Goal: Transaction & Acquisition: Purchase product/service

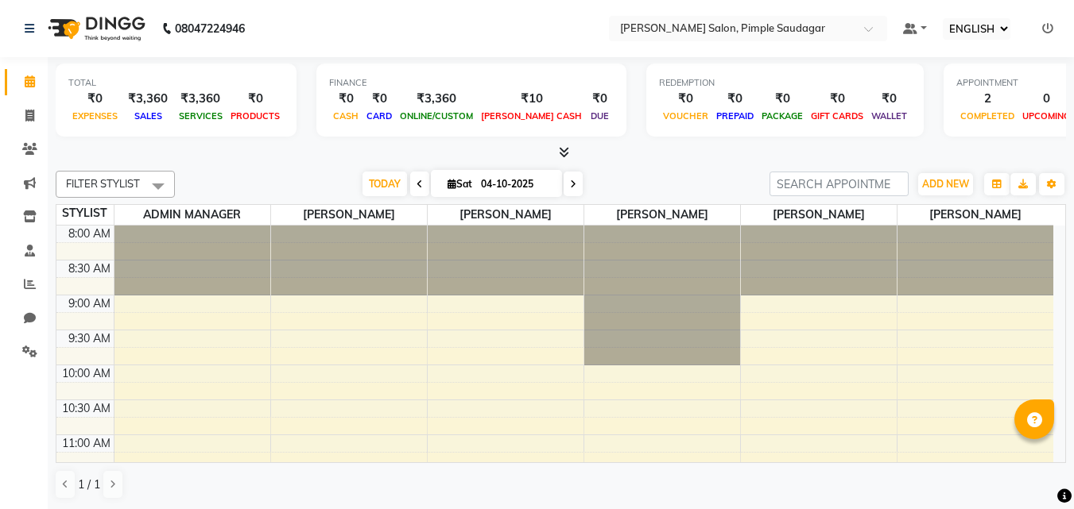
select select "ec"
click at [25, 112] on icon at bounding box center [29, 116] width 9 height 12
click at [27, 118] on icon at bounding box center [29, 116] width 9 height 12
select select "service"
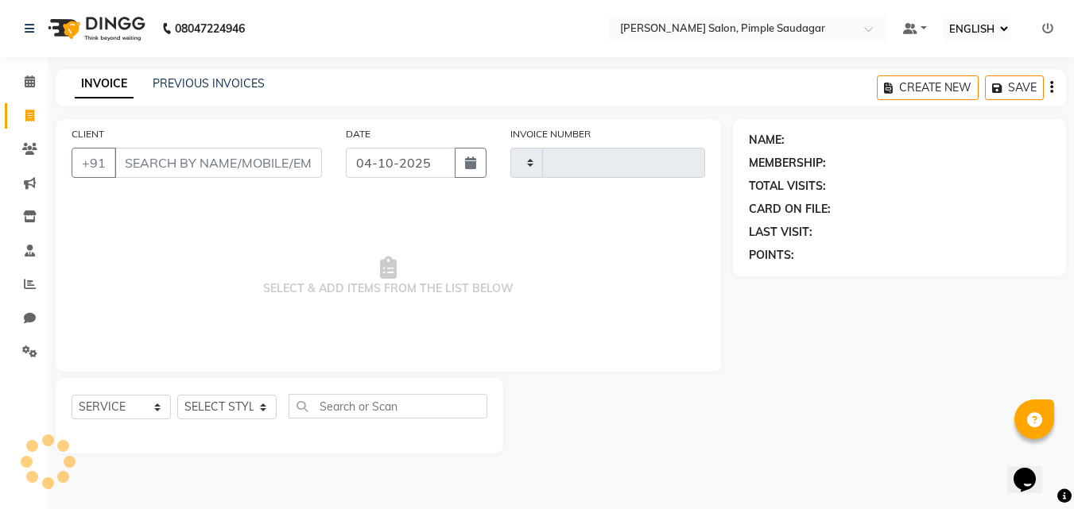
type input "0761"
select select "7816"
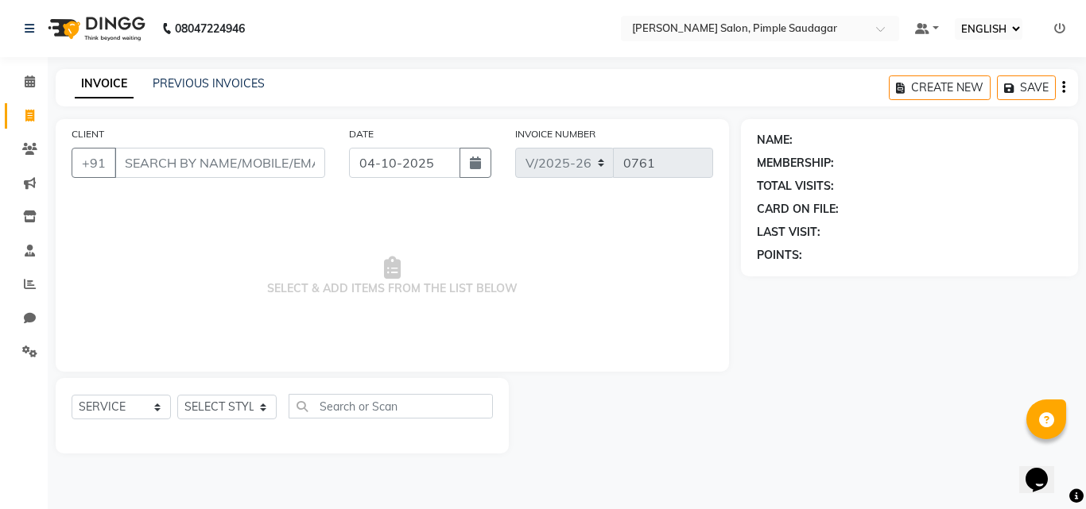
click at [224, 421] on div "SELECT SERVICE PRODUCT MEMBERSHIP PACKAGE VOUCHER PREPAID GIFT CARD SELECT STYL…" at bounding box center [282, 412] width 421 height 37
click at [211, 405] on select "SELECT STYLIST ADMIN MANAGER [PERSON_NAME] [PERSON_NAME] [PERSON_NAME] [PERSON_…" at bounding box center [226, 407] width 99 height 25
click at [219, 404] on select "SELECT STYLIST ADMIN MANAGER [PERSON_NAME] [PERSON_NAME] [PERSON_NAME] [PERSON_…" at bounding box center [226, 407] width 99 height 25
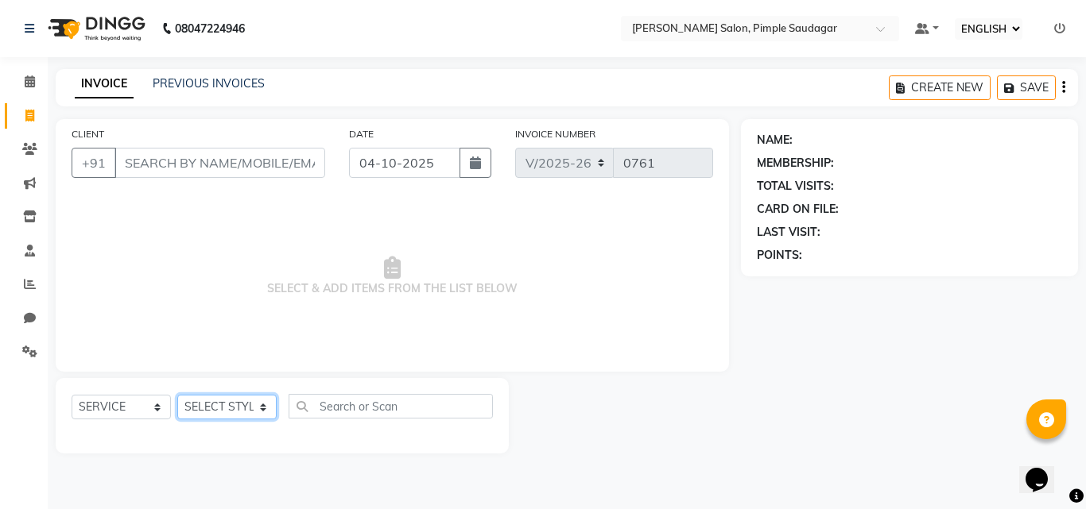
click at [200, 406] on select "SELECT STYLIST ADMIN MANAGER [PERSON_NAME] [PERSON_NAME] [PERSON_NAME] [PERSON_…" at bounding box center [226, 407] width 99 height 25
select select "69969"
click at [177, 395] on select "SELECT STYLIST ADMIN MANAGER [PERSON_NAME] [PERSON_NAME] [PERSON_NAME] [PERSON_…" at bounding box center [226, 407] width 99 height 25
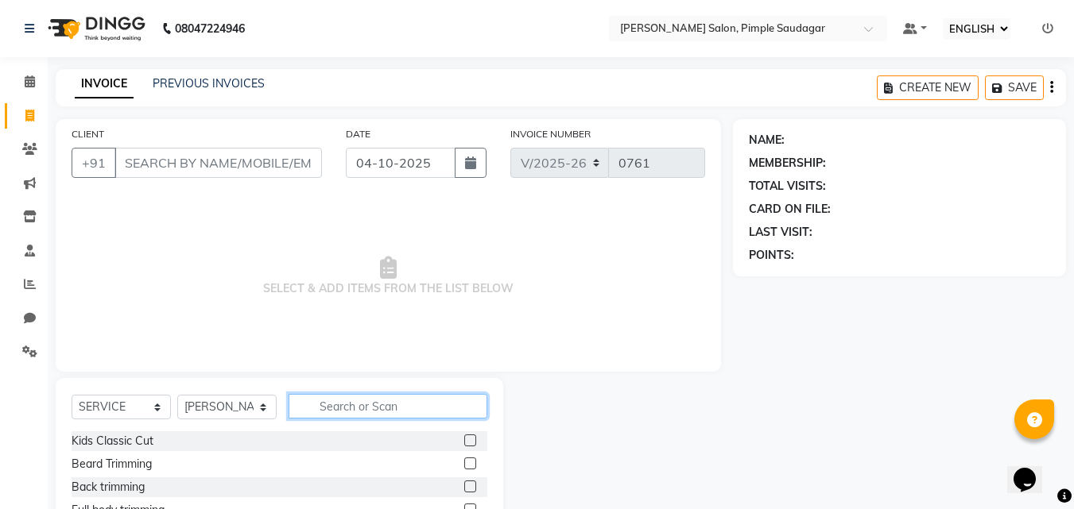
click at [343, 399] on input "text" at bounding box center [387, 406] width 199 height 25
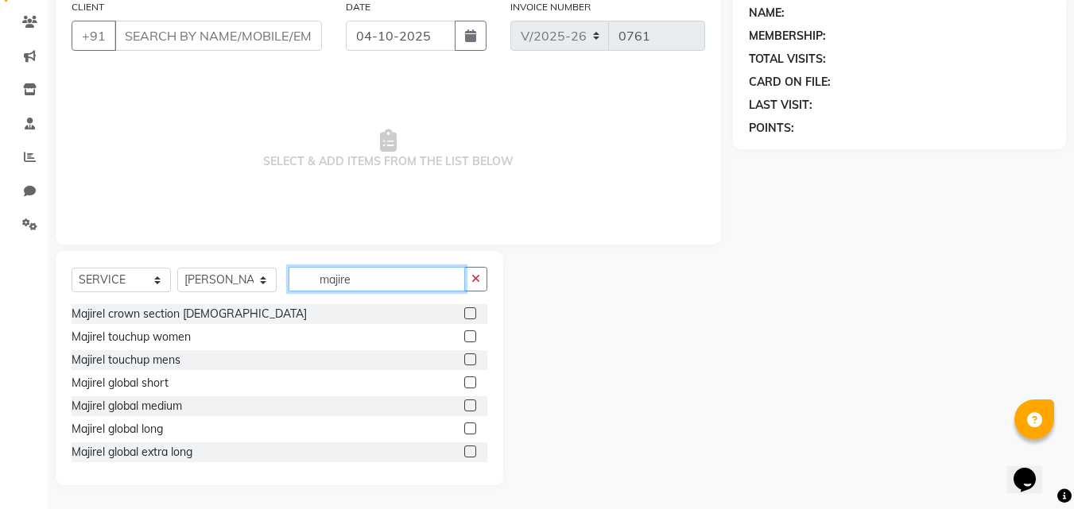
scroll to position [95, 0]
type input "majire"
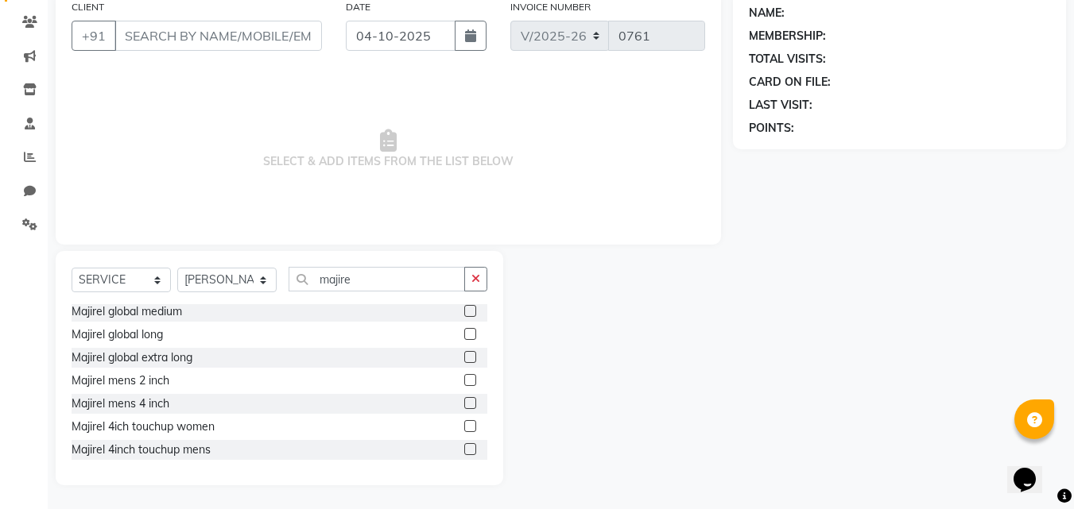
click at [464, 401] on label at bounding box center [470, 403] width 12 height 12
click at [464, 401] on input "checkbox" at bounding box center [469, 404] width 10 height 10
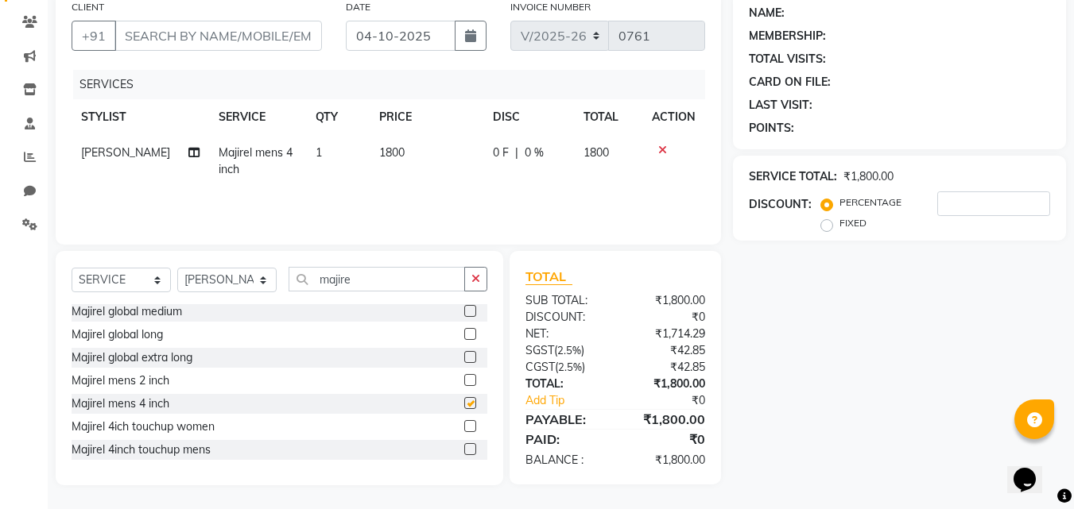
checkbox input "false"
click at [360, 285] on input "majire" at bounding box center [376, 279] width 176 height 25
type input "m"
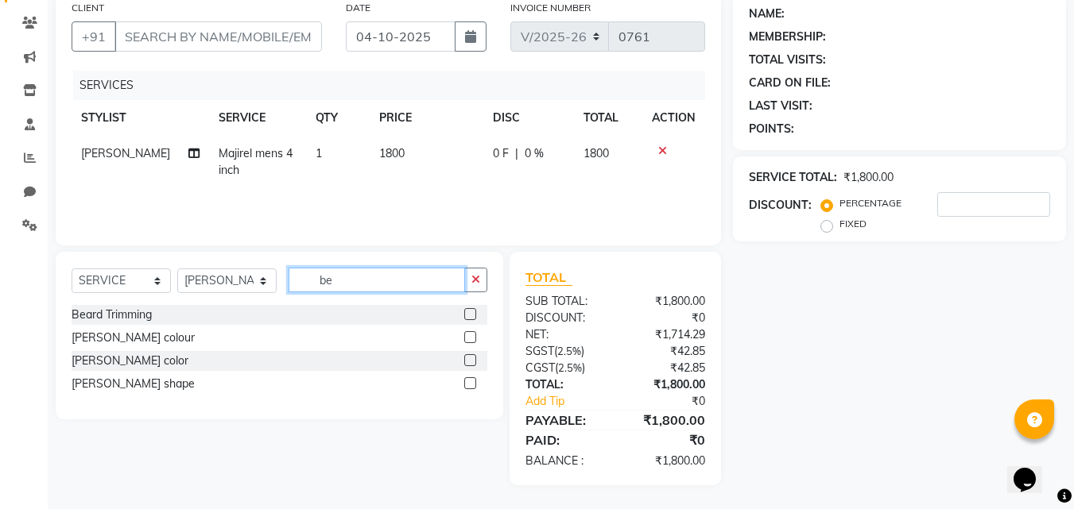
scroll to position [0, 0]
type input "beard"
click at [469, 362] on label at bounding box center [470, 360] width 12 height 12
click at [469, 362] on input "checkbox" at bounding box center [469, 361] width 10 height 10
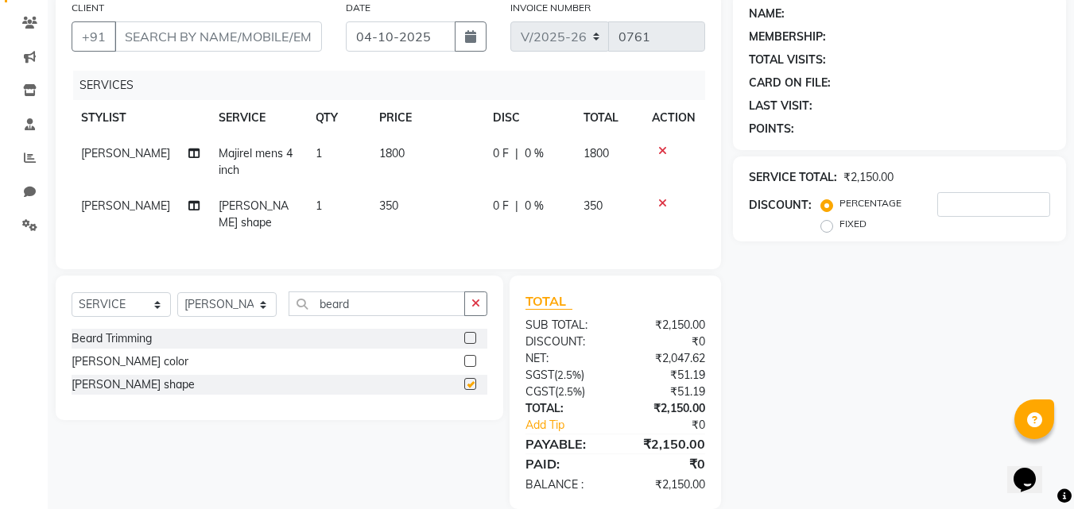
checkbox input "false"
click at [162, 33] on input "CLIENT" at bounding box center [217, 36] width 207 height 30
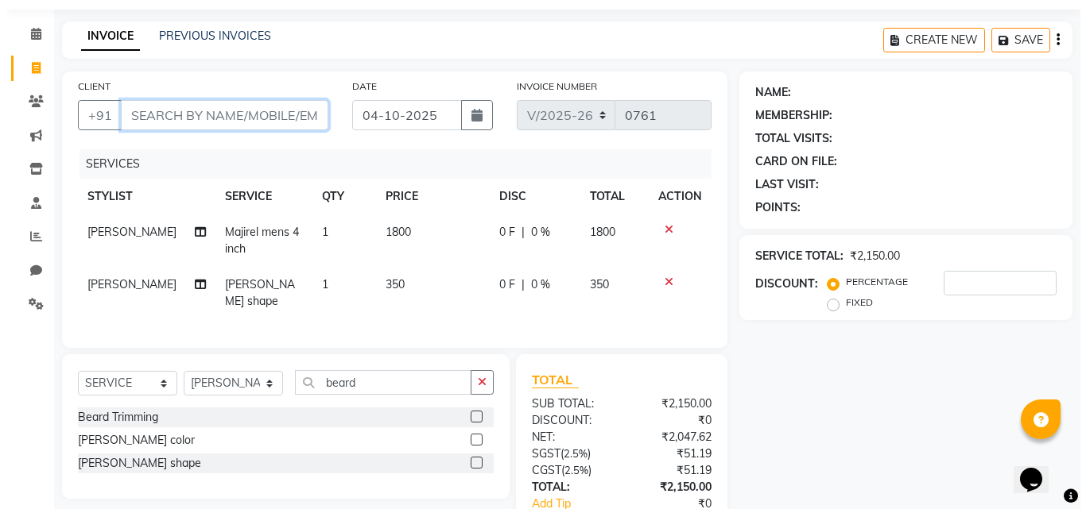
scroll to position [47, 0]
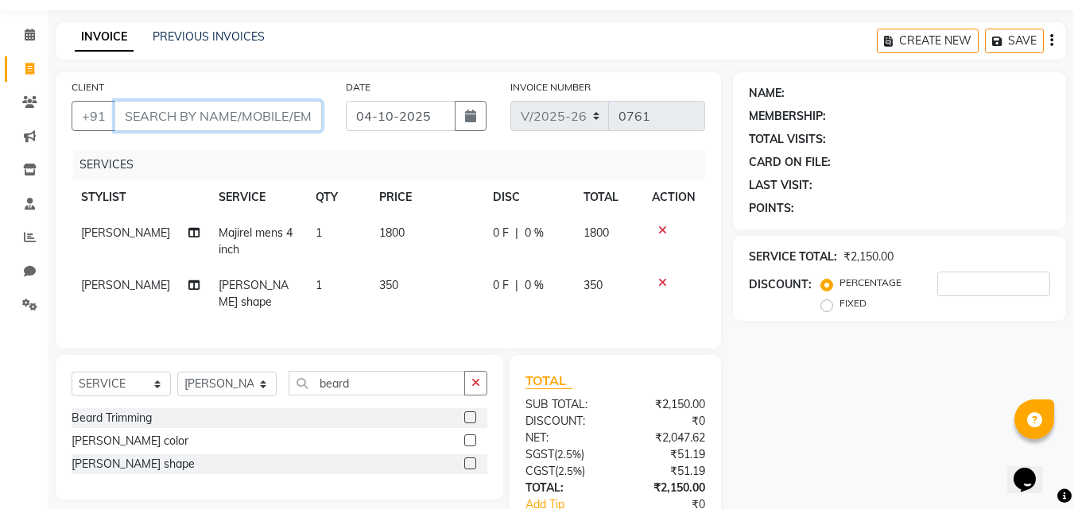
click at [226, 113] on input "CLIENT" at bounding box center [217, 116] width 207 height 30
type input "7"
type input "0"
type input "7899362806"
click at [246, 119] on span "ADD CLIENT" at bounding box center [275, 116] width 76 height 16
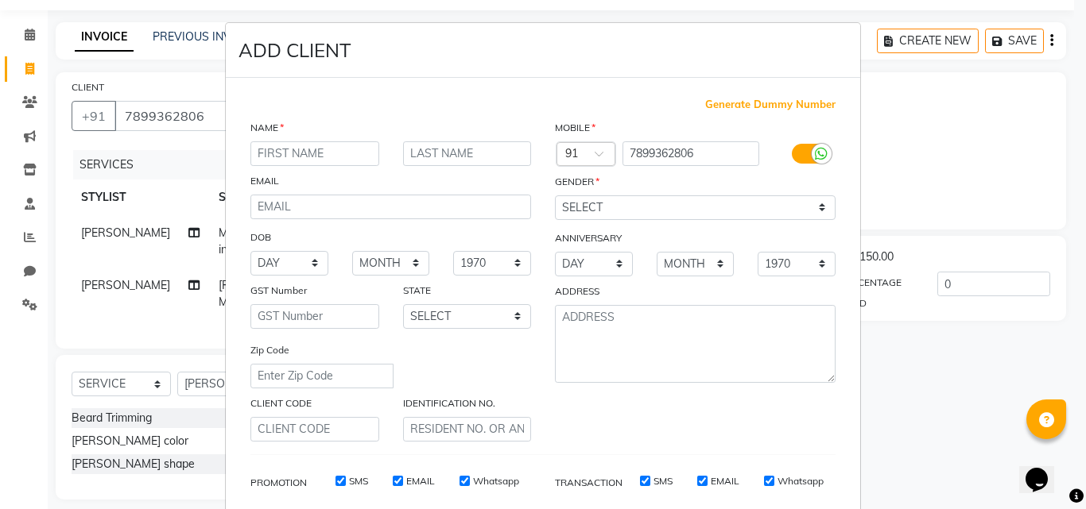
click at [318, 156] on input "text" at bounding box center [314, 153] width 129 height 25
type input "[PERSON_NAME]"
click at [634, 199] on select "SELECT [DEMOGRAPHIC_DATA] [DEMOGRAPHIC_DATA] OTHER PREFER NOT TO SAY" at bounding box center [695, 208] width 281 height 25
select select "[DEMOGRAPHIC_DATA]"
click at [555, 196] on select "SELECT [DEMOGRAPHIC_DATA] [DEMOGRAPHIC_DATA] OTHER PREFER NOT TO SAY" at bounding box center [695, 208] width 281 height 25
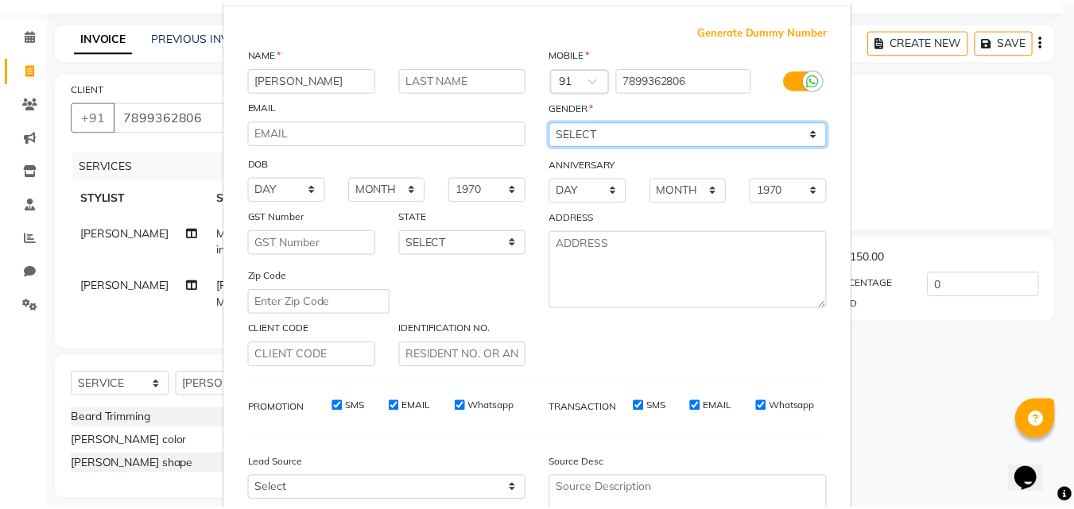
scroll to position [224, 0]
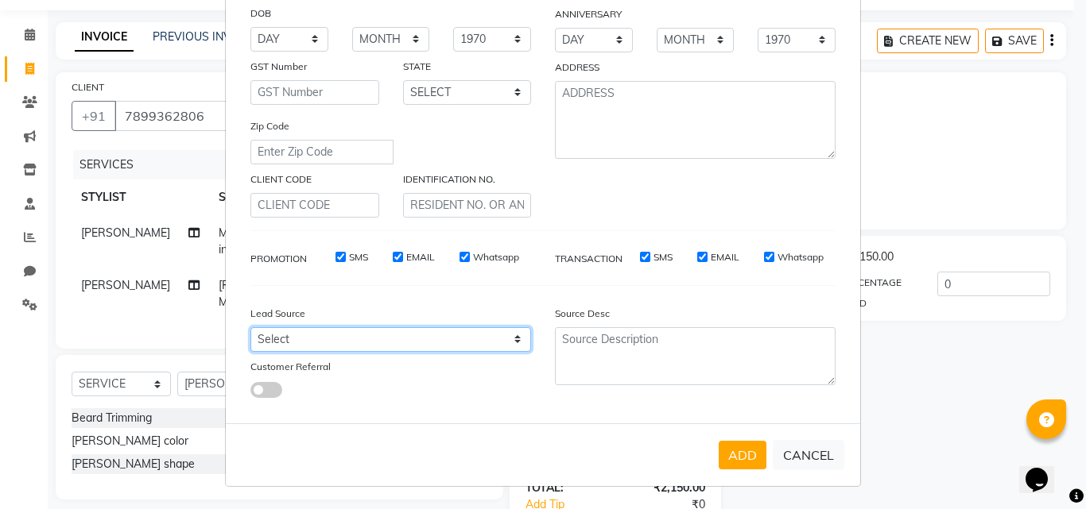
click at [274, 351] on select "Select Walk-in Referral Internet Friend Word of Mouth Advertisement Facebook Ju…" at bounding box center [390, 339] width 281 height 25
select select "52508"
click at [250, 327] on select "Select Walk-in Referral Internet Friend Word of Mouth Advertisement Facebook Ju…" at bounding box center [390, 339] width 281 height 25
click at [737, 448] on button "ADD" at bounding box center [742, 455] width 48 height 29
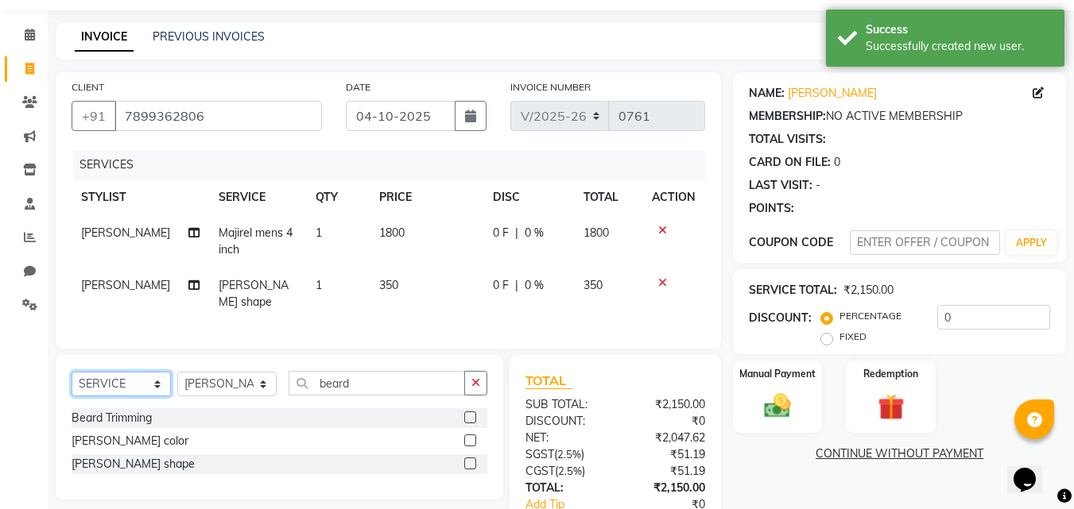
click at [137, 378] on select "SELECT SERVICE PRODUCT MEMBERSHIP PACKAGE VOUCHER PREPAID GIFT CARD" at bounding box center [121, 384] width 99 height 25
click at [72, 372] on select "SELECT SERVICE PRODUCT MEMBERSHIP PACKAGE VOUCHER PREPAID GIFT CARD" at bounding box center [121, 384] width 99 height 25
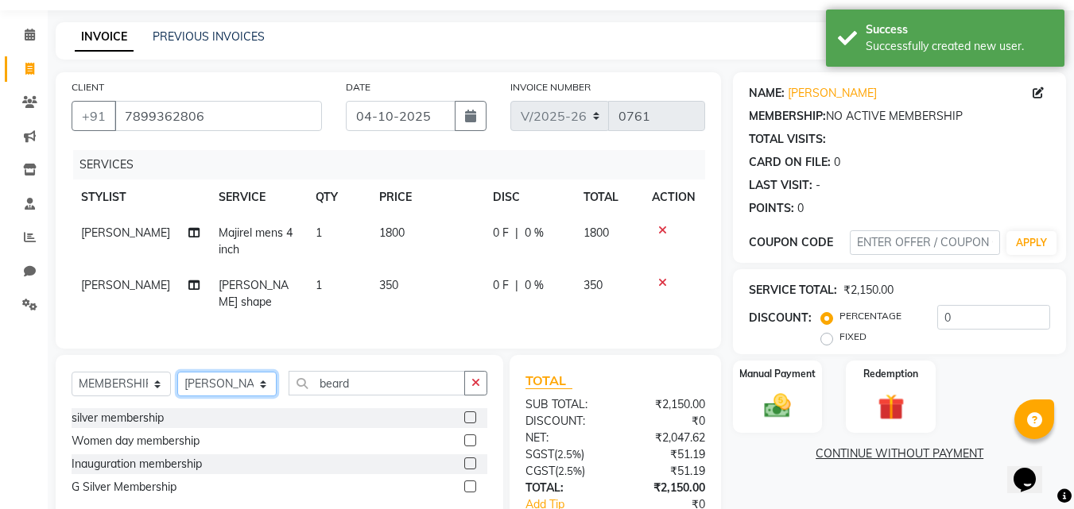
click at [211, 379] on select "SELECT STYLIST ADMIN MANAGER [PERSON_NAME] [PERSON_NAME] [PERSON_NAME] [PERSON_…" at bounding box center [226, 384] width 99 height 25
click at [239, 432] on div "Women day membership" at bounding box center [280, 442] width 416 height 20
click at [142, 461] on div "Inauguration membership" at bounding box center [137, 464] width 130 height 17
select select "select"
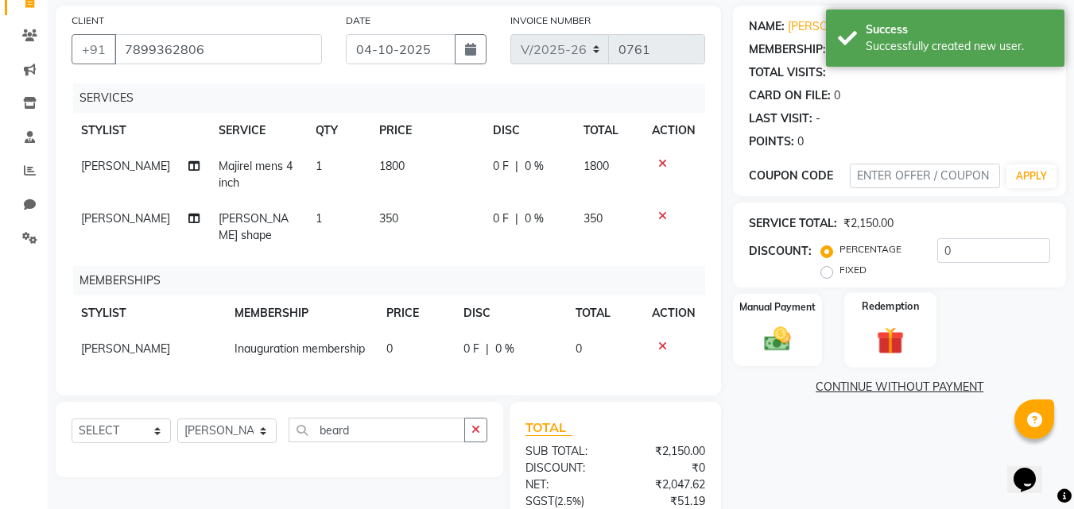
scroll to position [259, 0]
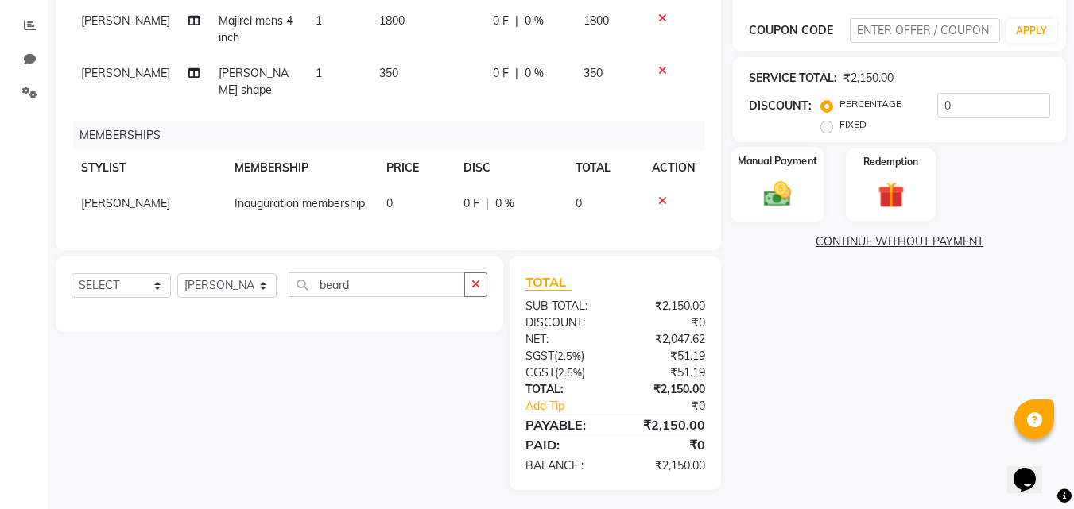
click at [784, 198] on img at bounding box center [777, 194] width 45 height 32
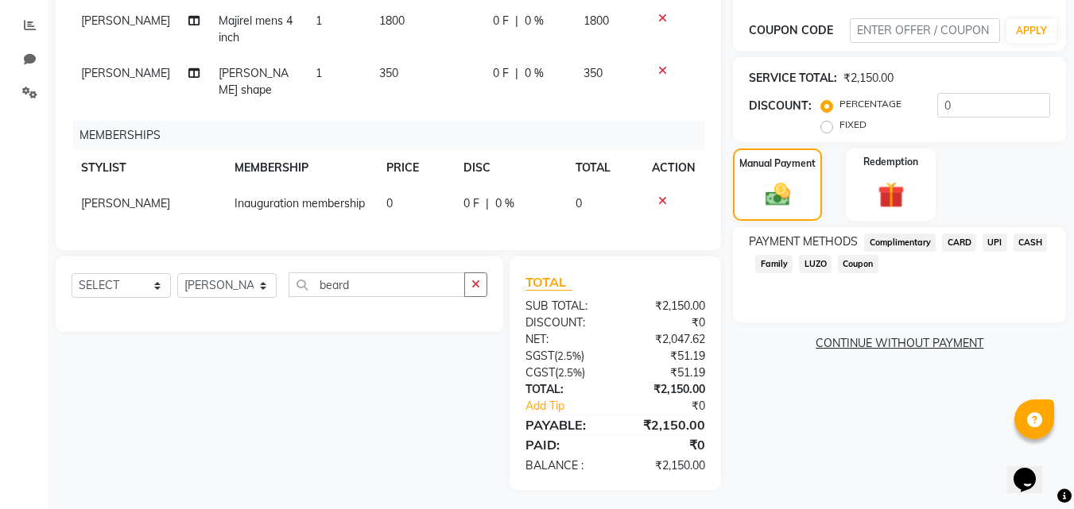
click at [994, 239] on span "UPI" at bounding box center [994, 243] width 25 height 18
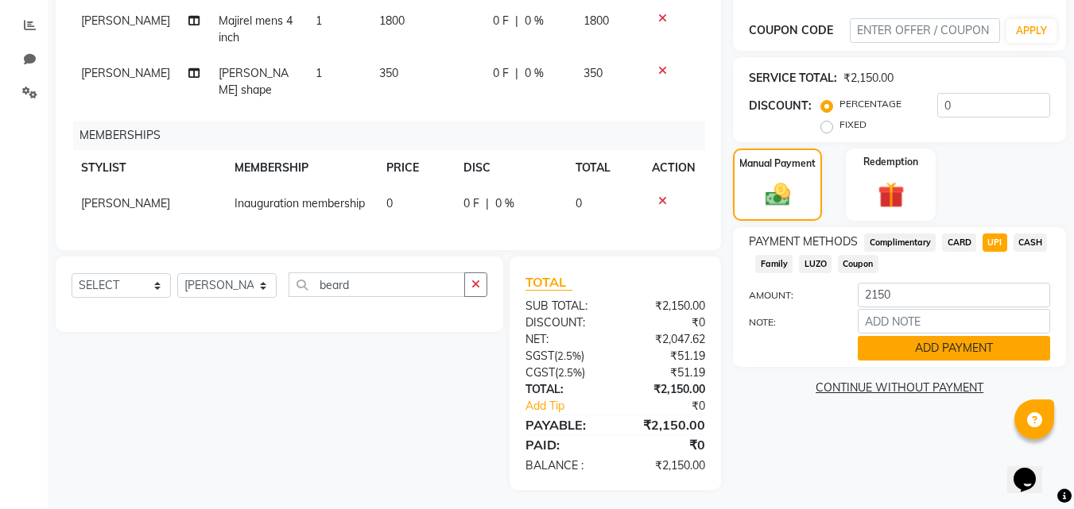
click at [931, 345] on button "ADD PAYMENT" at bounding box center [954, 348] width 192 height 25
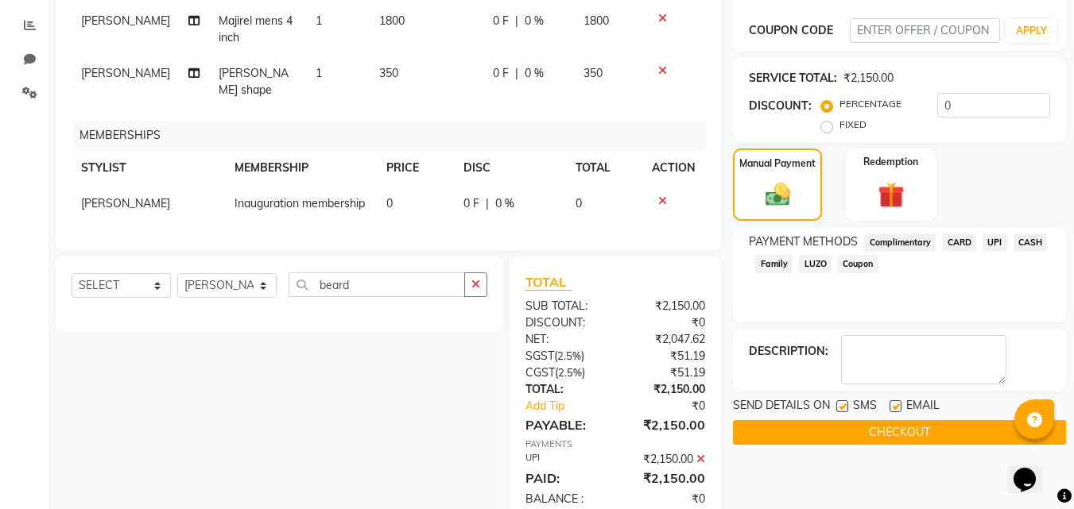
click at [830, 428] on button "CHECKOUT" at bounding box center [899, 432] width 333 height 25
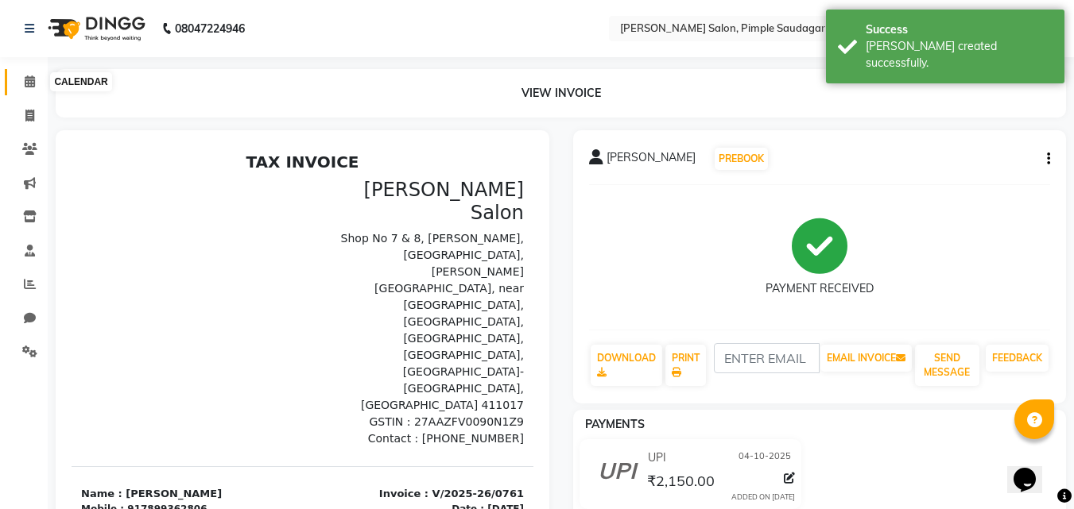
click at [25, 79] on icon at bounding box center [30, 82] width 10 height 12
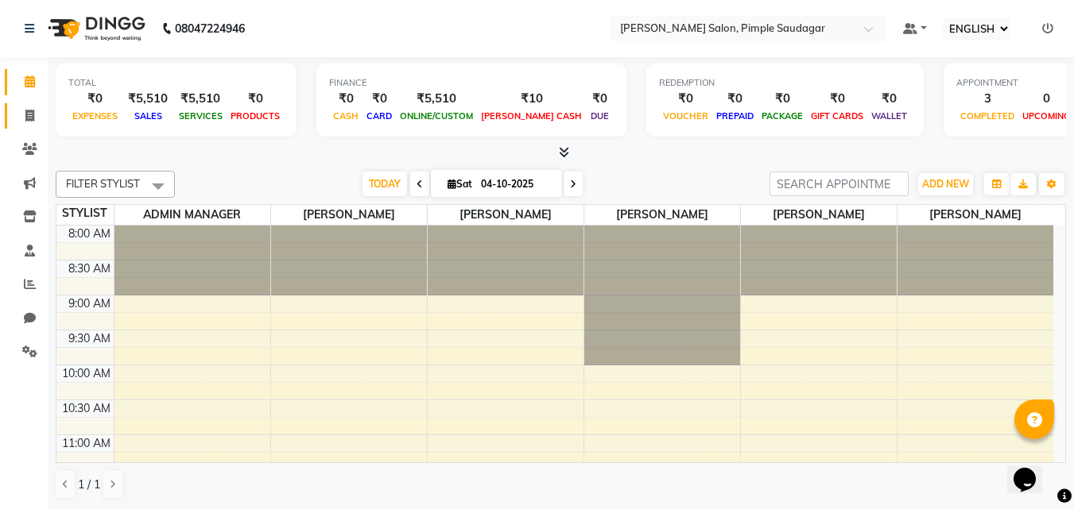
click at [29, 108] on span at bounding box center [30, 116] width 28 height 18
select select "7816"
select select "service"
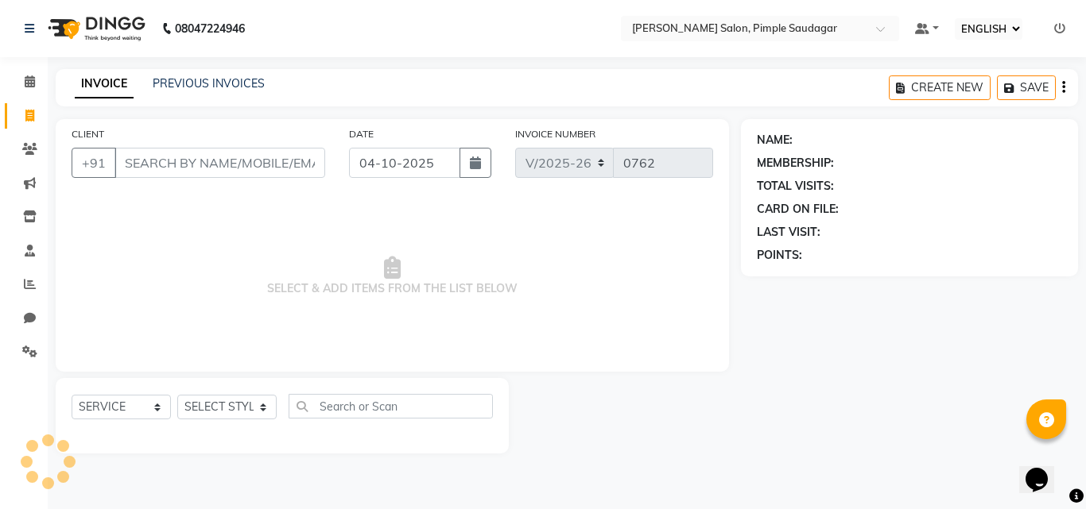
click at [153, 165] on input "CLIENT" at bounding box center [219, 163] width 211 height 30
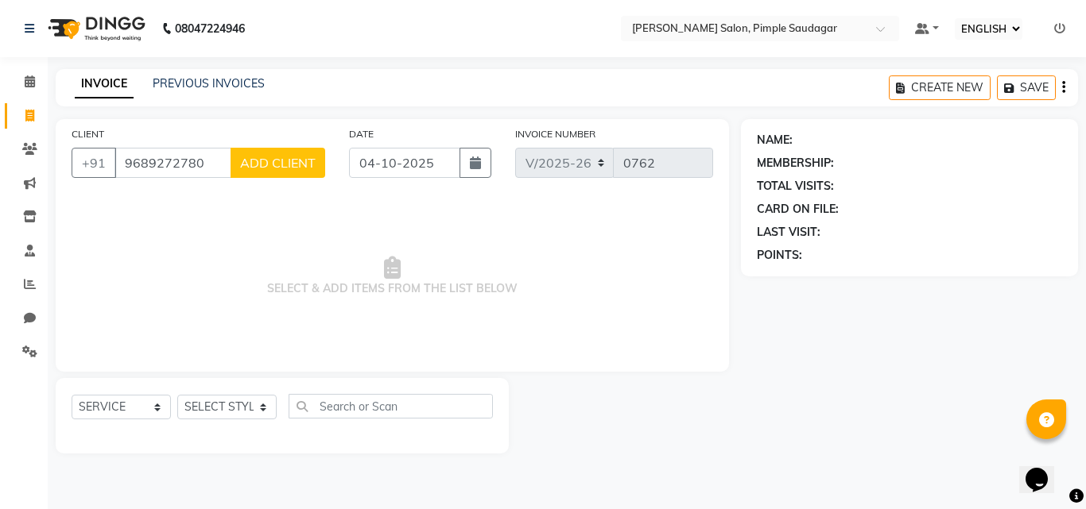
type input "9689272780"
click at [262, 170] on span "ADD CLIENT" at bounding box center [278, 163] width 76 height 16
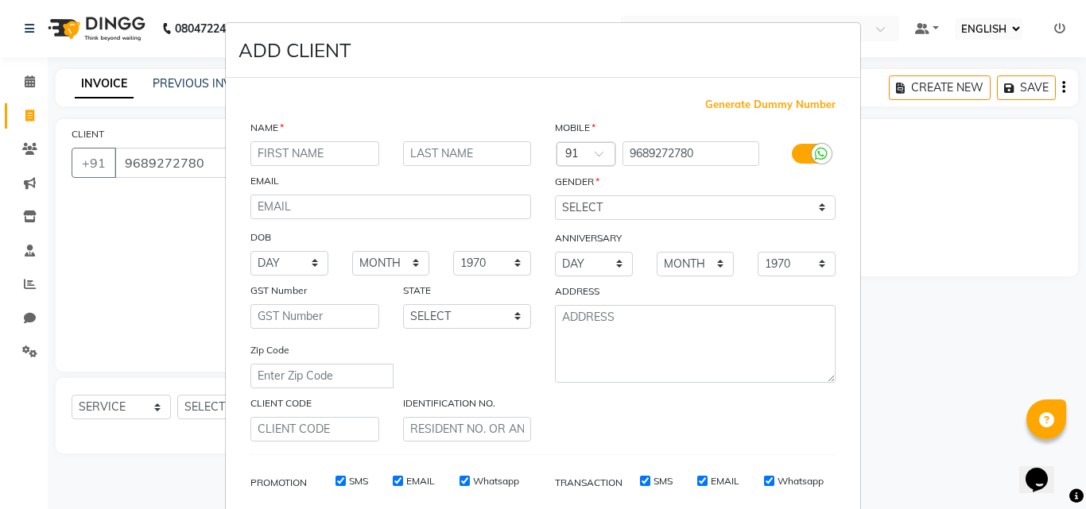
click at [266, 150] on input "text" at bounding box center [314, 153] width 129 height 25
type input "[PERSON_NAME]"
click at [560, 200] on select "SELECT [DEMOGRAPHIC_DATA] [DEMOGRAPHIC_DATA] OTHER PREFER NOT TO SAY" at bounding box center [695, 208] width 281 height 25
select select "[DEMOGRAPHIC_DATA]"
click at [555, 196] on select "SELECT [DEMOGRAPHIC_DATA] [DEMOGRAPHIC_DATA] OTHER PREFER NOT TO SAY" at bounding box center [695, 208] width 281 height 25
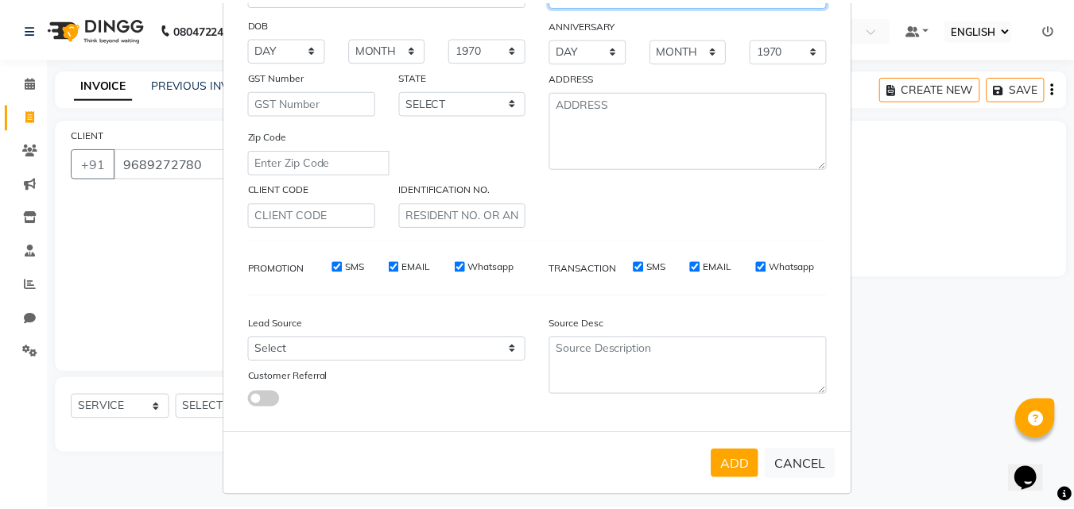
scroll to position [224, 0]
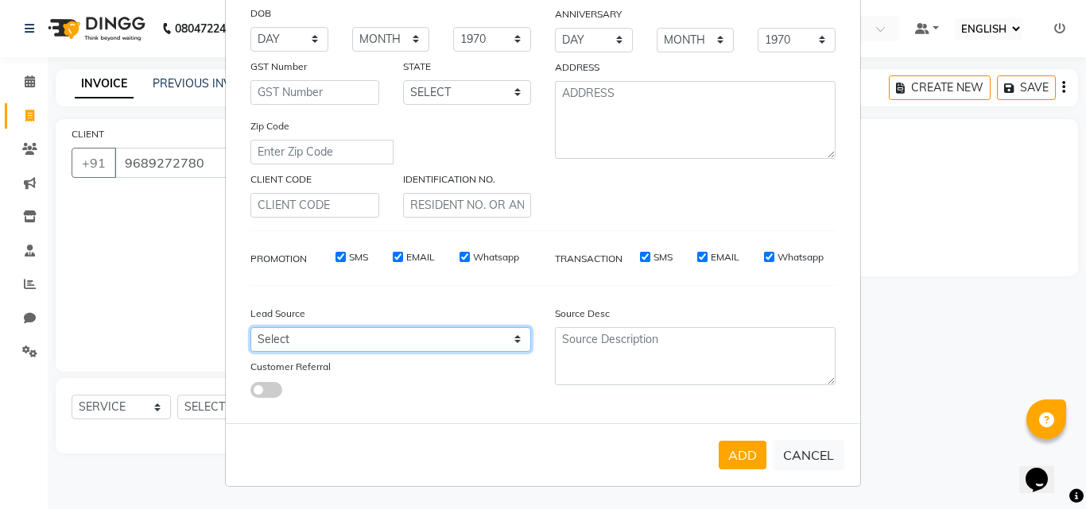
click at [290, 332] on select "Select Walk-in Referral Internet Friend Word of Mouth Advertisement Facebook Ju…" at bounding box center [390, 339] width 281 height 25
select select "52508"
click at [250, 327] on select "Select Walk-in Referral Internet Friend Word of Mouth Advertisement Facebook Ju…" at bounding box center [390, 339] width 281 height 25
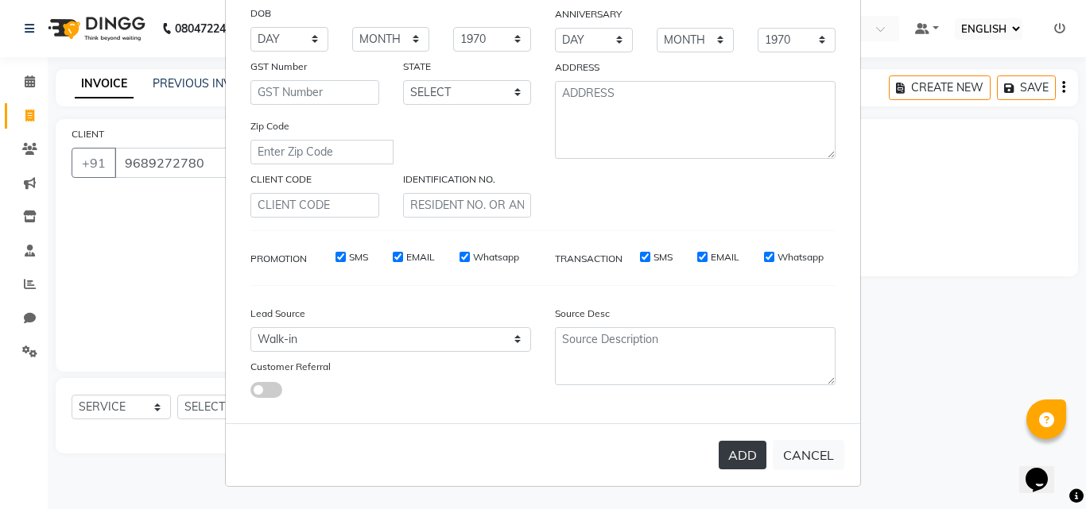
click at [730, 464] on button "ADD" at bounding box center [742, 455] width 48 height 29
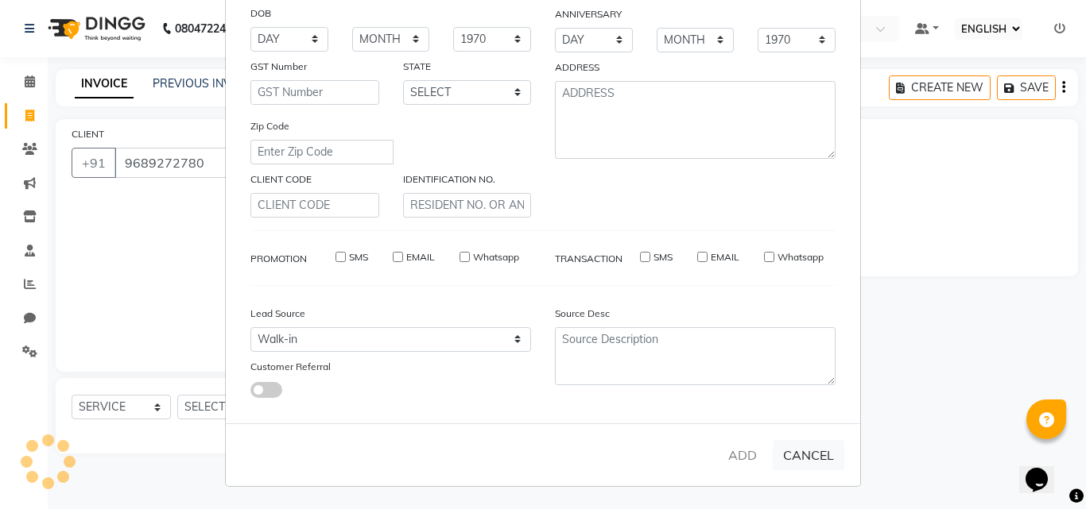
select select
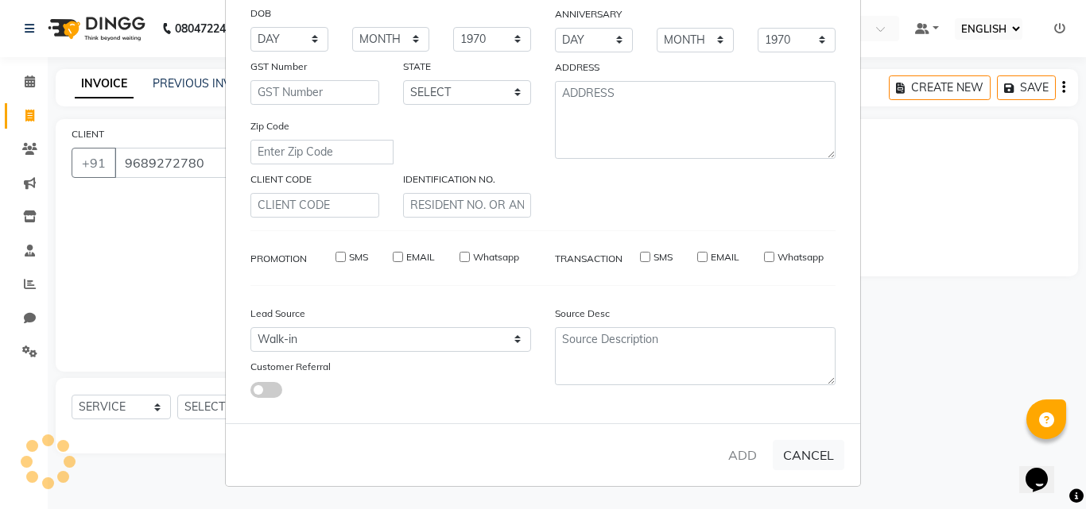
select select
checkbox input "false"
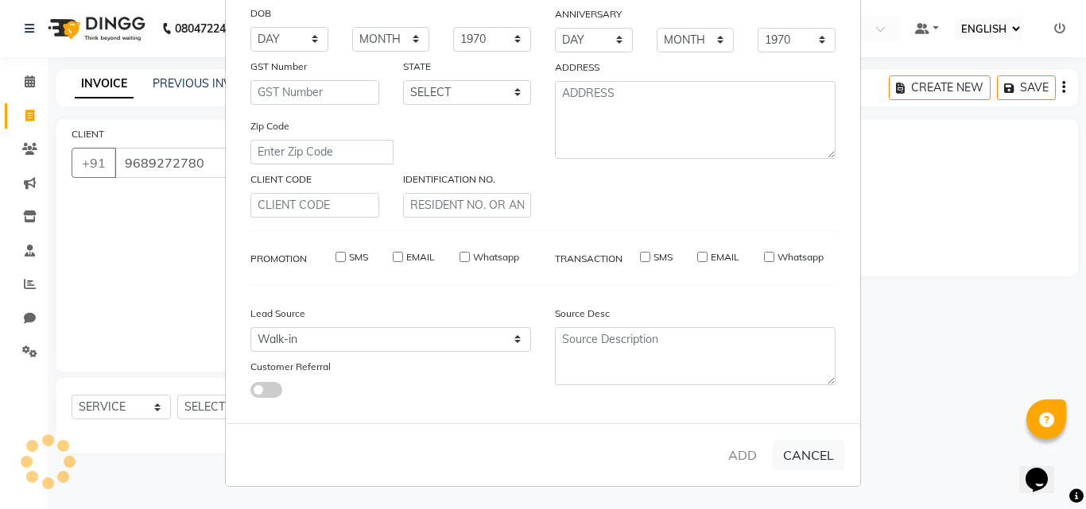
checkbox input "false"
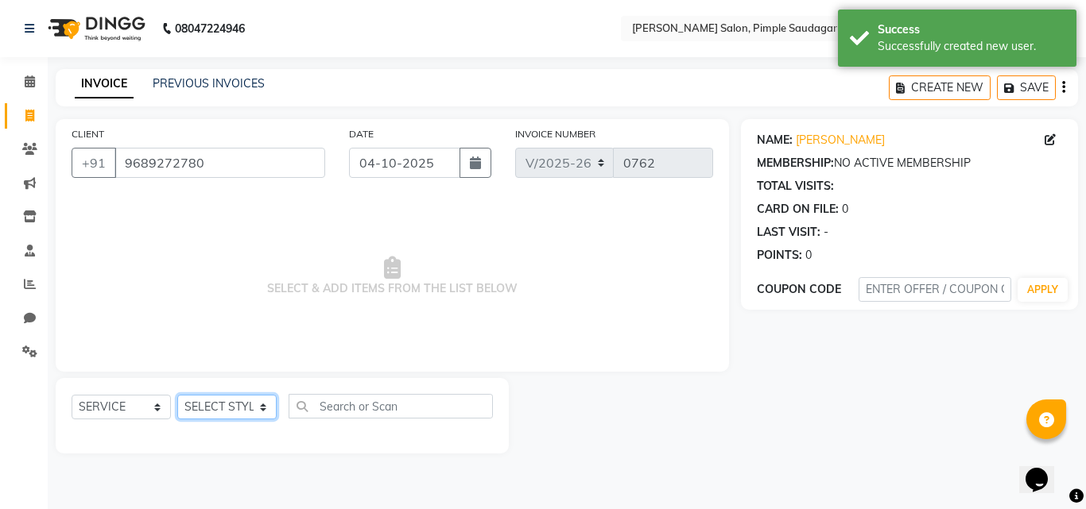
click at [229, 409] on select "SELECT STYLIST ADMIN MANAGER [PERSON_NAME] [PERSON_NAME] [PERSON_NAME] [PERSON_…" at bounding box center [226, 407] width 99 height 25
select select "62811"
click at [177, 395] on select "SELECT STYLIST ADMIN MANAGER [PERSON_NAME] [PERSON_NAME] [PERSON_NAME] [PERSON_…" at bounding box center [226, 407] width 99 height 25
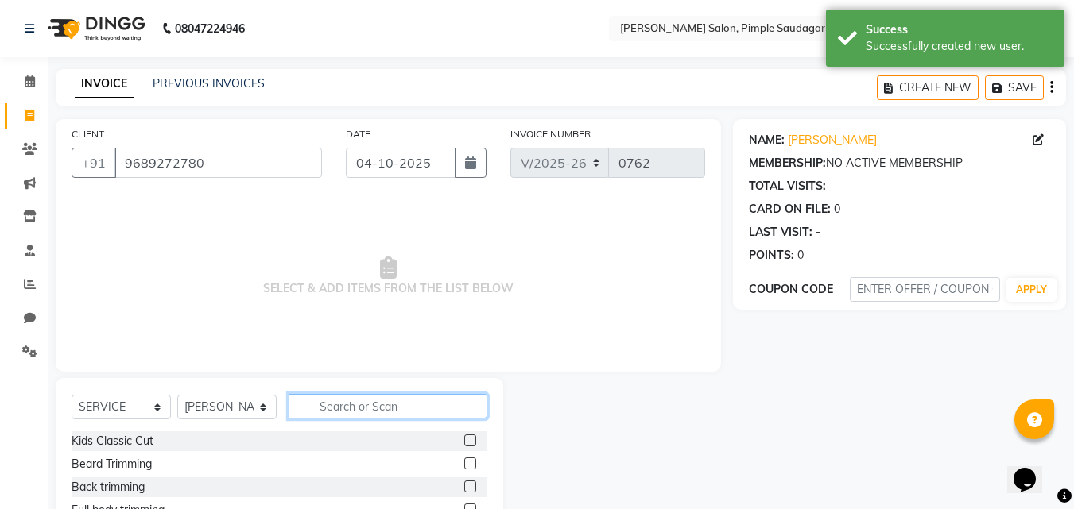
click at [370, 409] on input "text" at bounding box center [387, 406] width 199 height 25
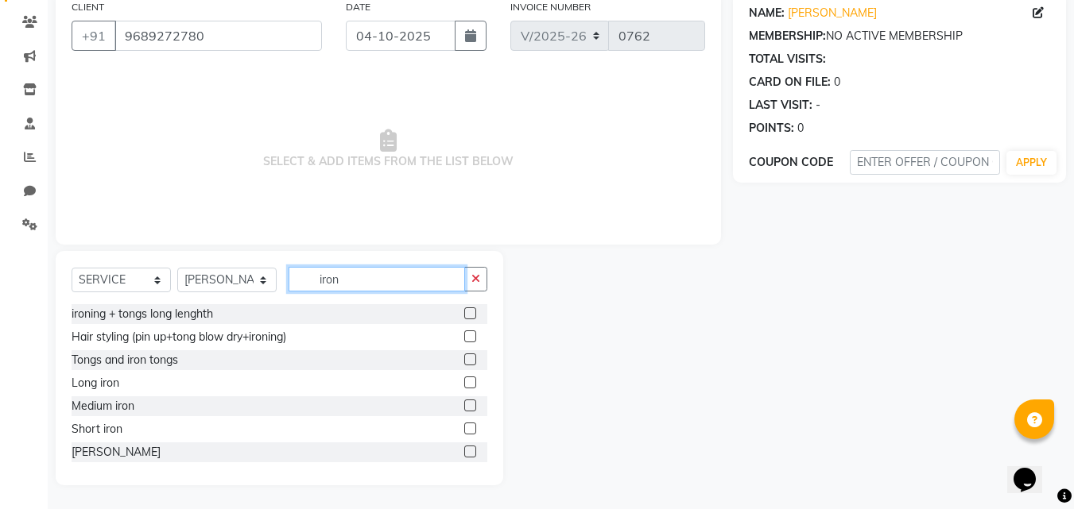
scroll to position [2, 0]
type input "iron"
click at [464, 377] on label at bounding box center [470, 380] width 12 height 12
click at [464, 377] on input "checkbox" at bounding box center [469, 381] width 10 height 10
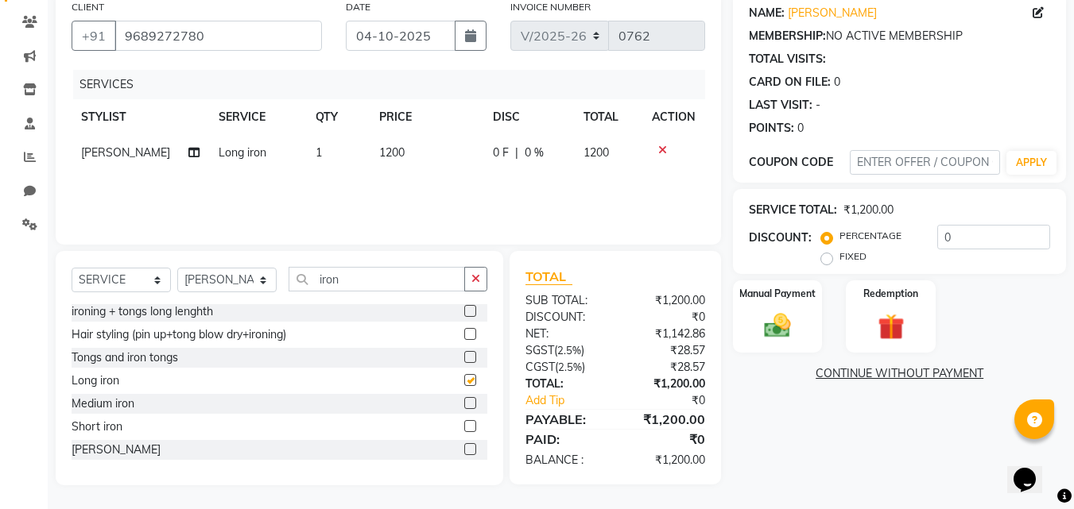
checkbox input "false"
click at [365, 277] on input "iron" at bounding box center [376, 279] width 176 height 25
type input "i"
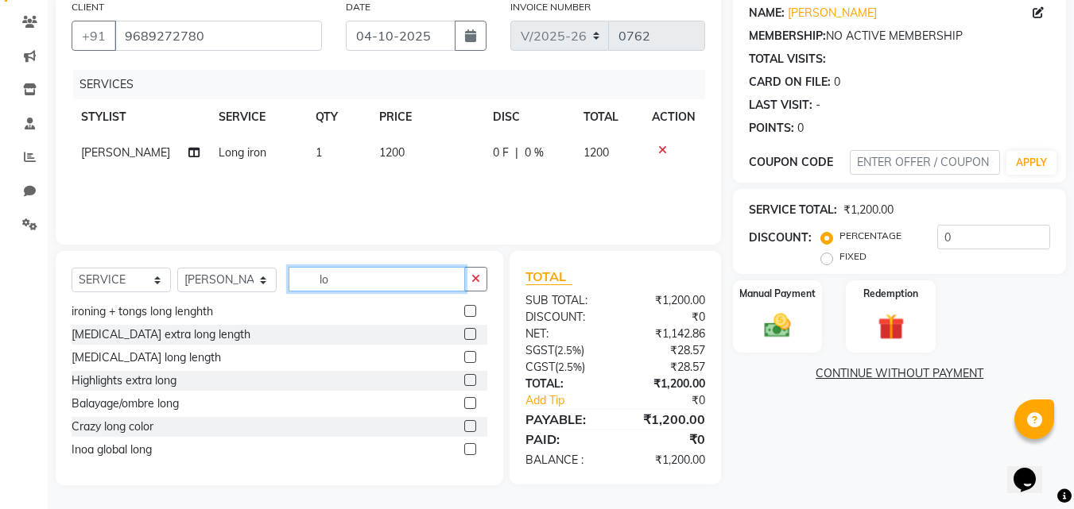
type input "l"
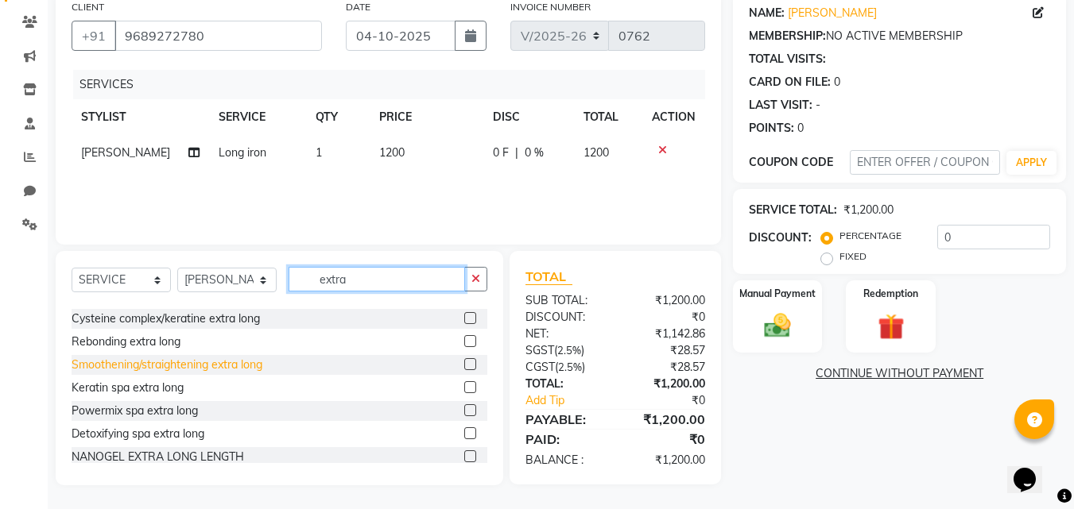
scroll to position [325, 0]
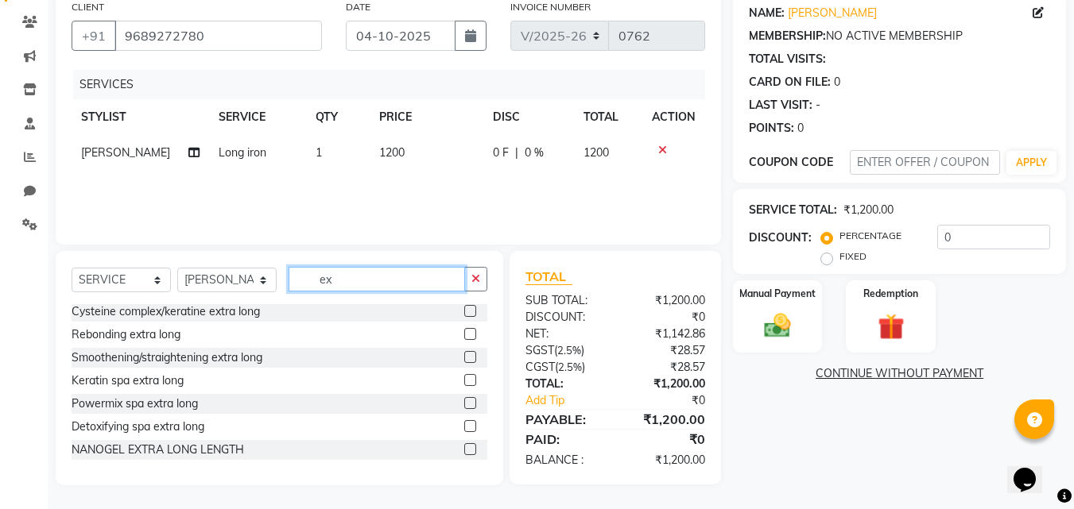
type input "e"
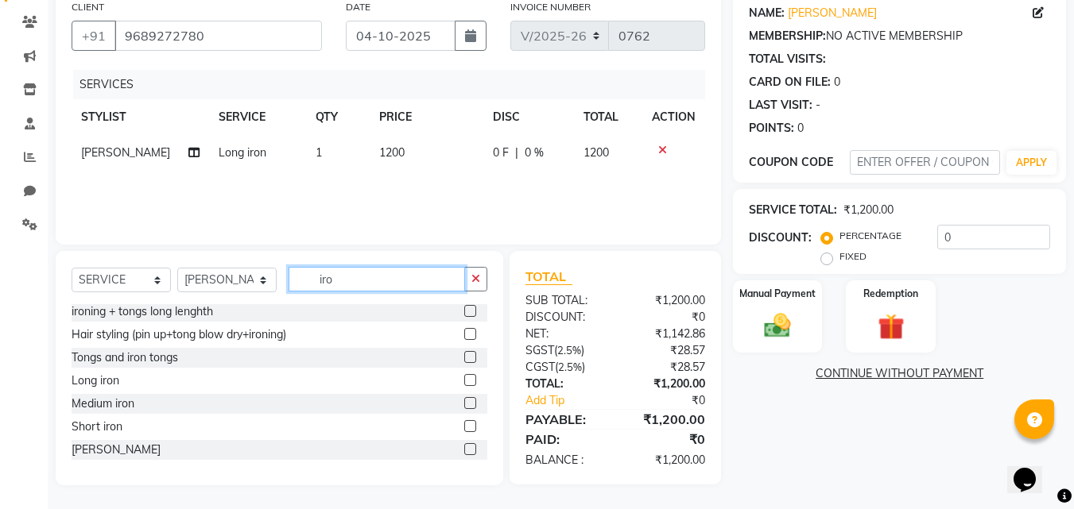
scroll to position [2, 0]
type input "iron"
click at [464, 312] on label at bounding box center [470, 314] width 12 height 12
click at [464, 312] on input "checkbox" at bounding box center [469, 314] width 10 height 10
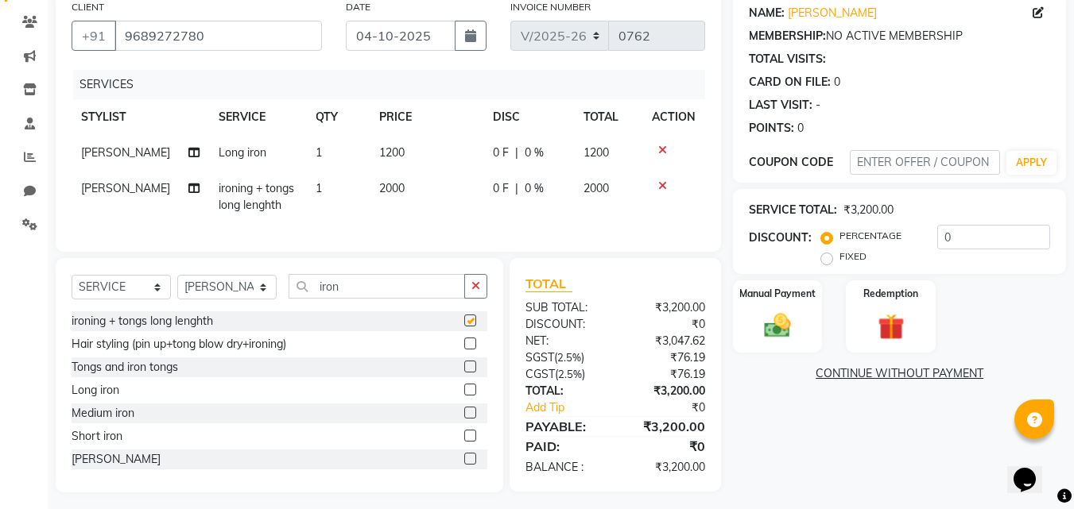
checkbox input "false"
click at [464, 373] on label at bounding box center [470, 367] width 12 height 12
click at [464, 373] on input "checkbox" at bounding box center [469, 367] width 10 height 10
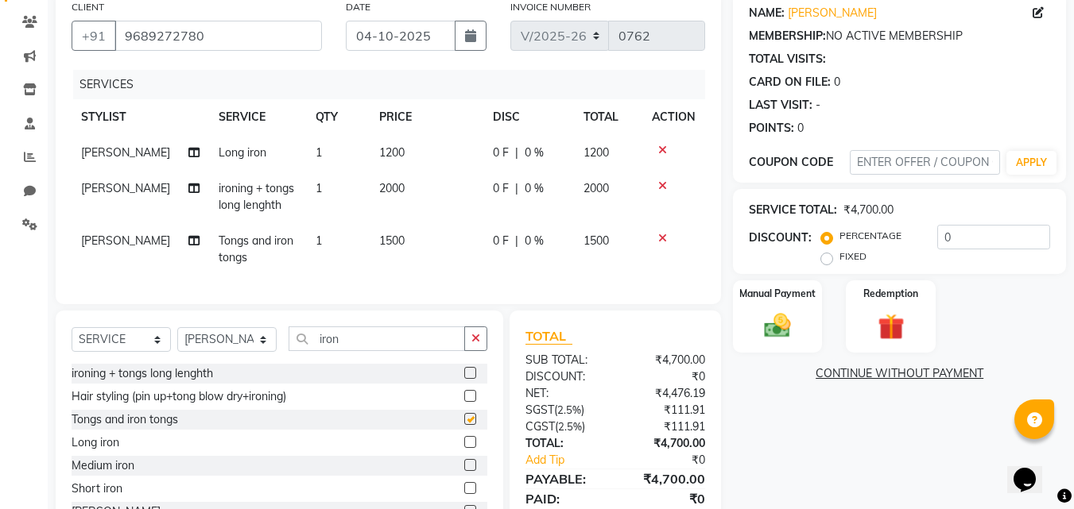
checkbox input "false"
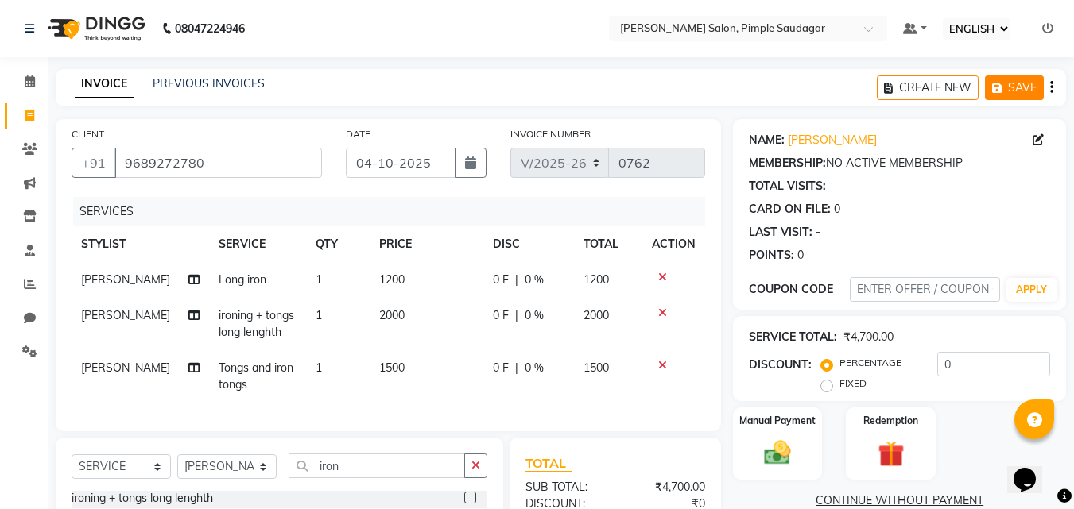
click at [1025, 87] on button "SAVE" at bounding box center [1014, 88] width 59 height 25
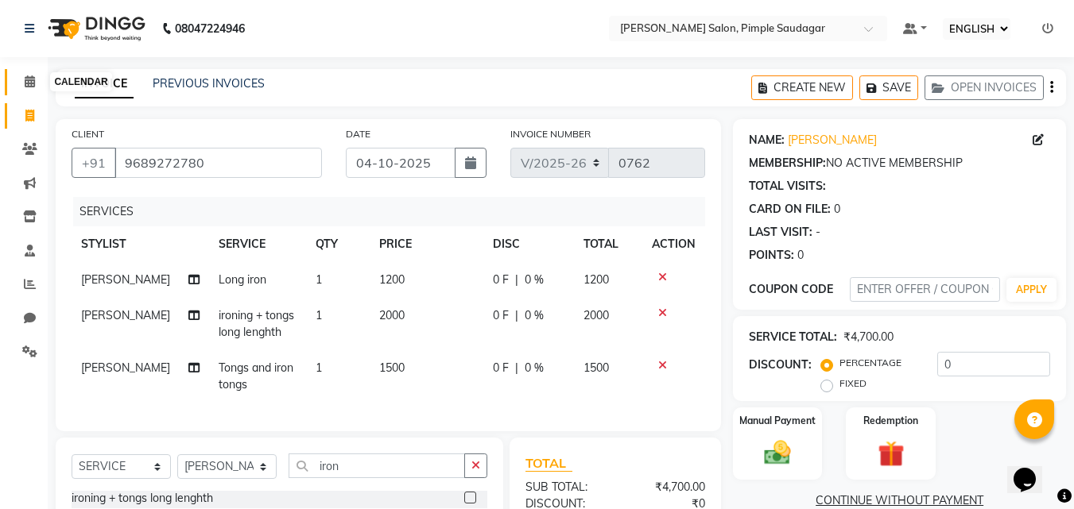
click at [31, 77] on icon at bounding box center [30, 82] width 10 height 12
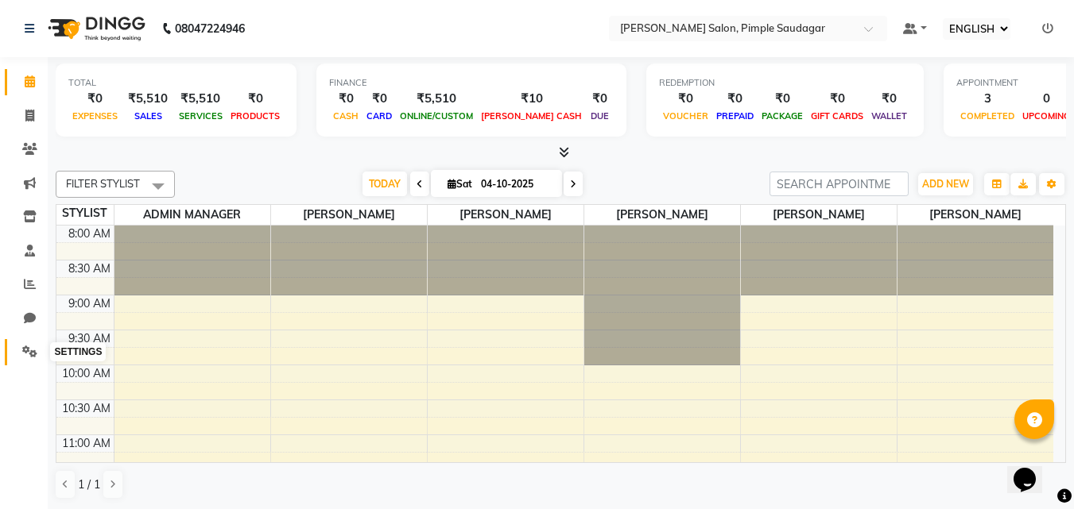
click at [31, 349] on icon at bounding box center [29, 352] width 15 height 12
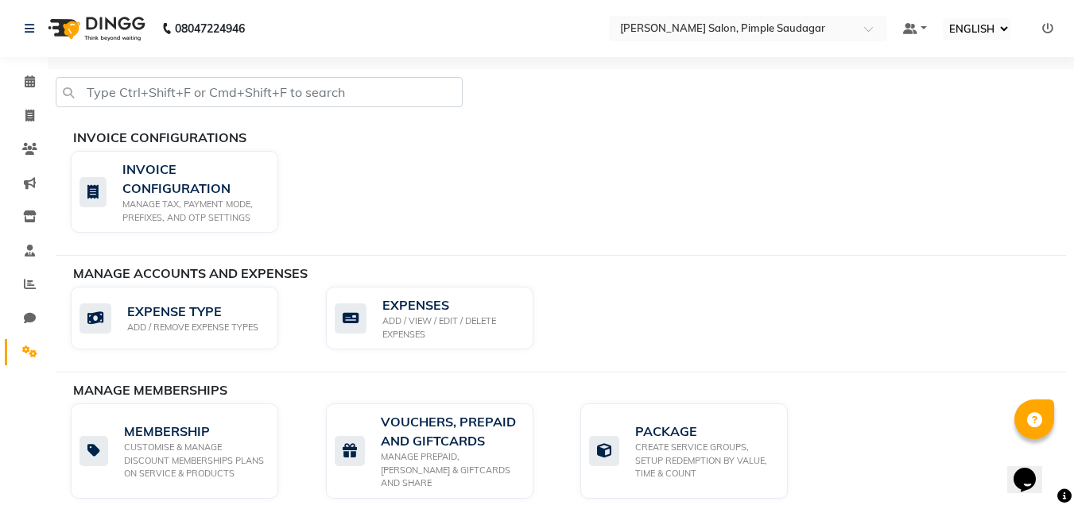
scroll to position [536, 0]
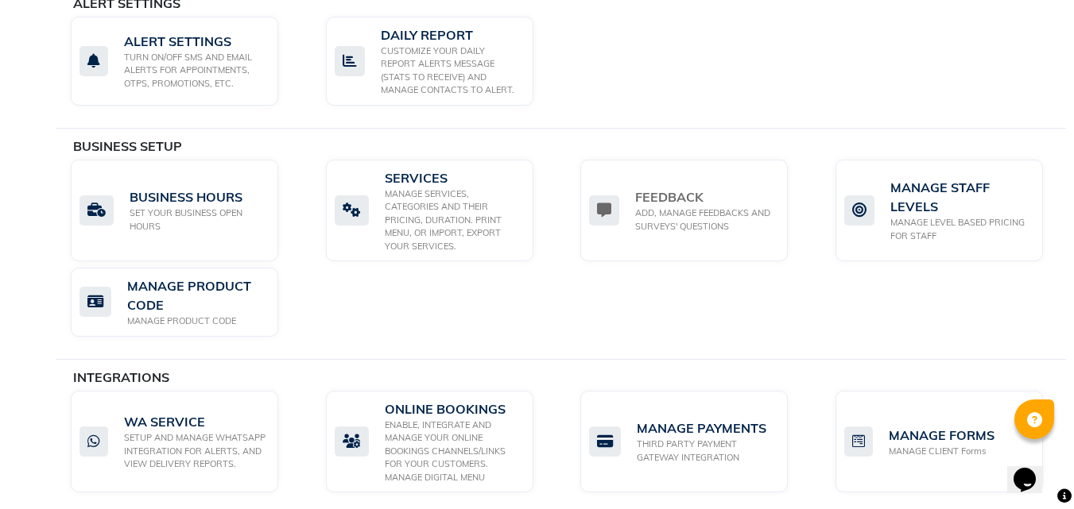
click at [801, 225] on div "INVOICE CONFIGURATIONS INVOICE CONFIGURATION MANAGE TAX, PAYMENT MODE, PREFIXES…" at bounding box center [561, 24] width 1010 height 983
click at [443, 188] on div "MANAGE SERVICES, CATEGORIES AND THEIR PRICING, DURATION. PRINT MENU, OR IMPORT,…" at bounding box center [453, 221] width 136 height 66
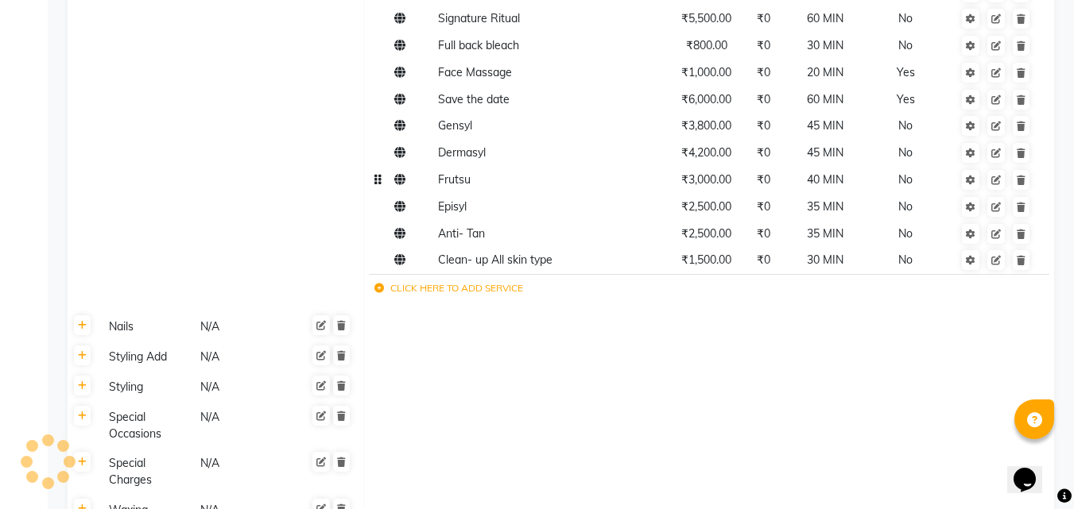
scroll to position [1113, 0]
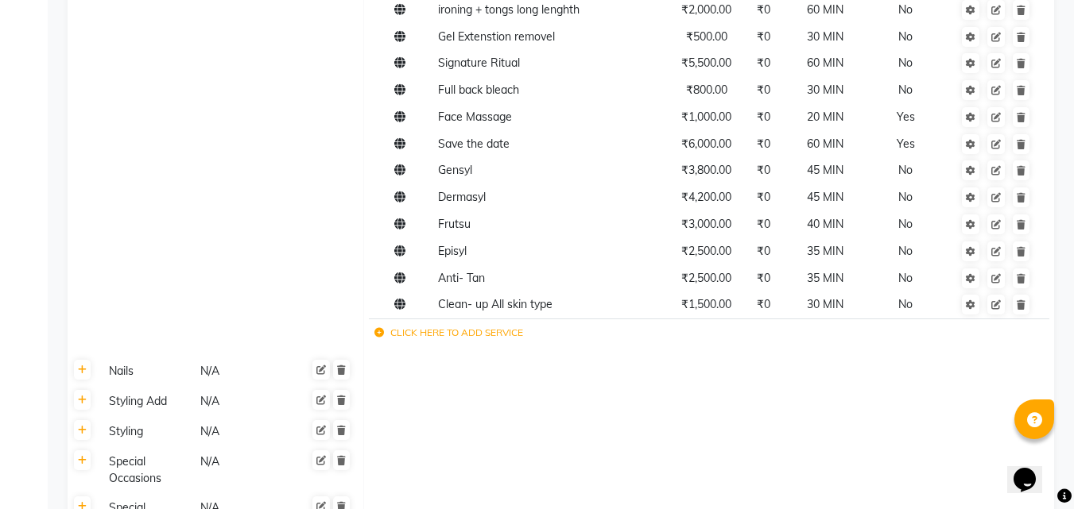
click at [378, 328] on icon at bounding box center [379, 333] width 10 height 10
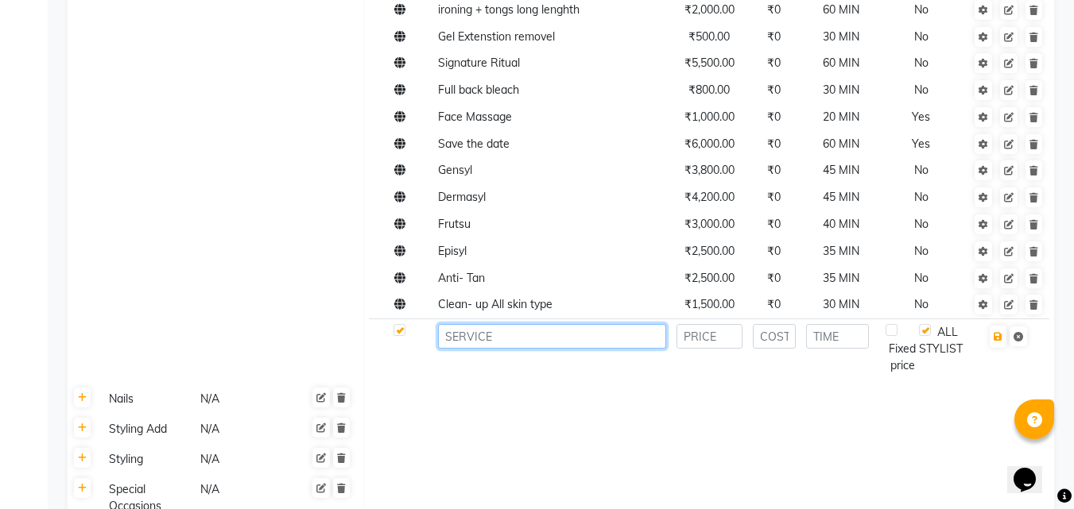
click at [457, 324] on input at bounding box center [552, 336] width 228 height 25
type input "extra long iron"
click at [706, 324] on input "number" at bounding box center [709, 336] width 66 height 25
type input "1500"
click at [853, 324] on input "number" at bounding box center [837, 336] width 63 height 25
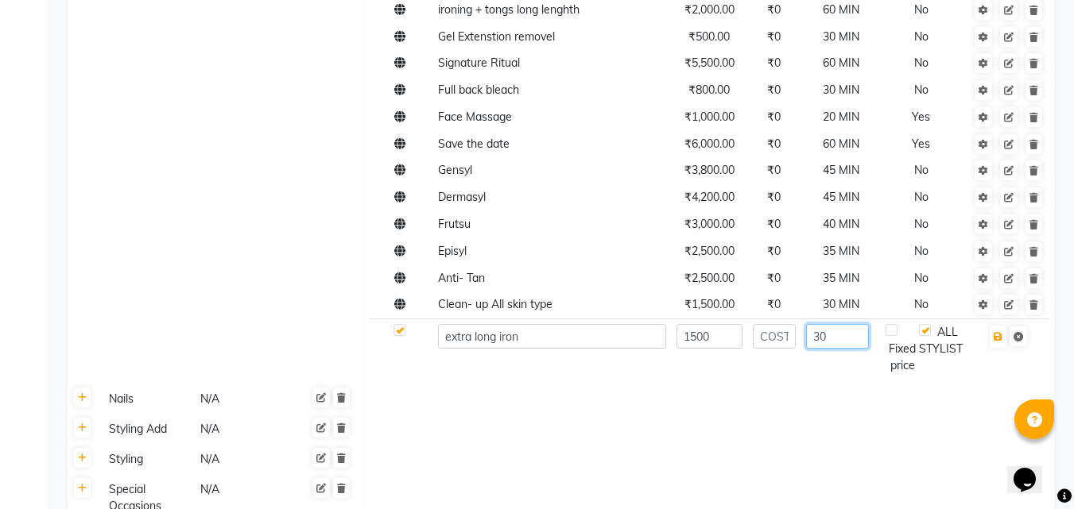
type input "30"
click at [522, 415] on td at bounding box center [708, 430] width 691 height 30
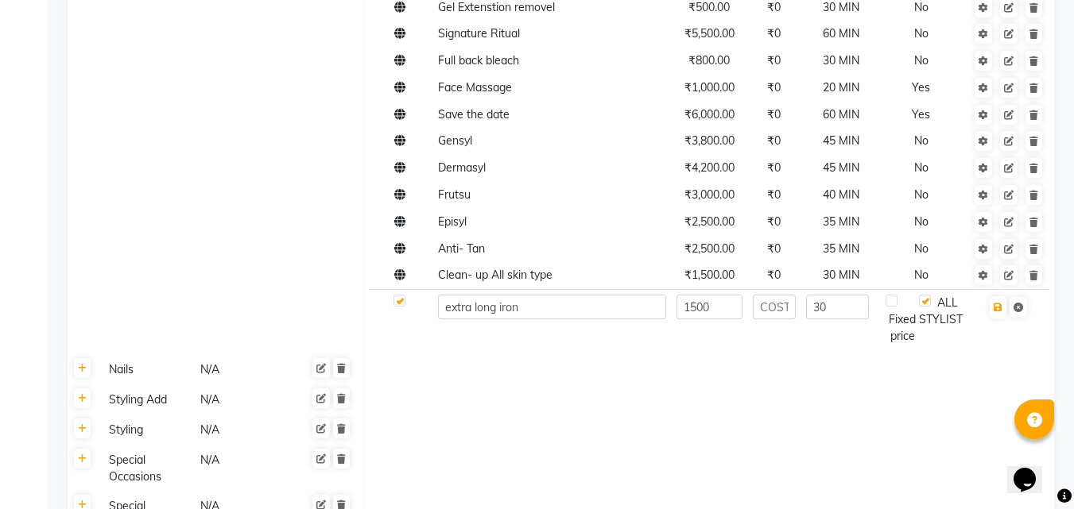
scroll to position [1267, 0]
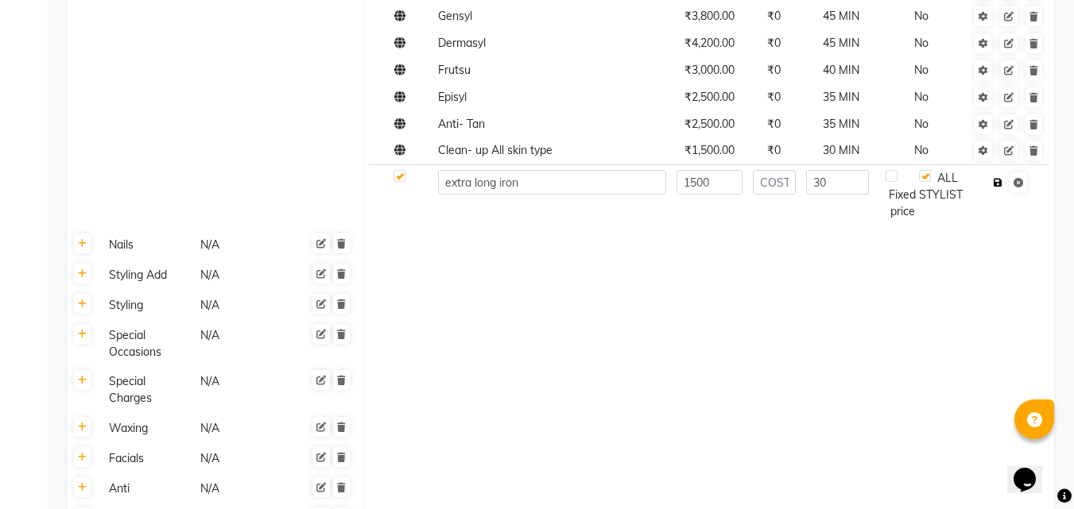
click at [1001, 178] on icon "button" at bounding box center [997, 183] width 9 height 10
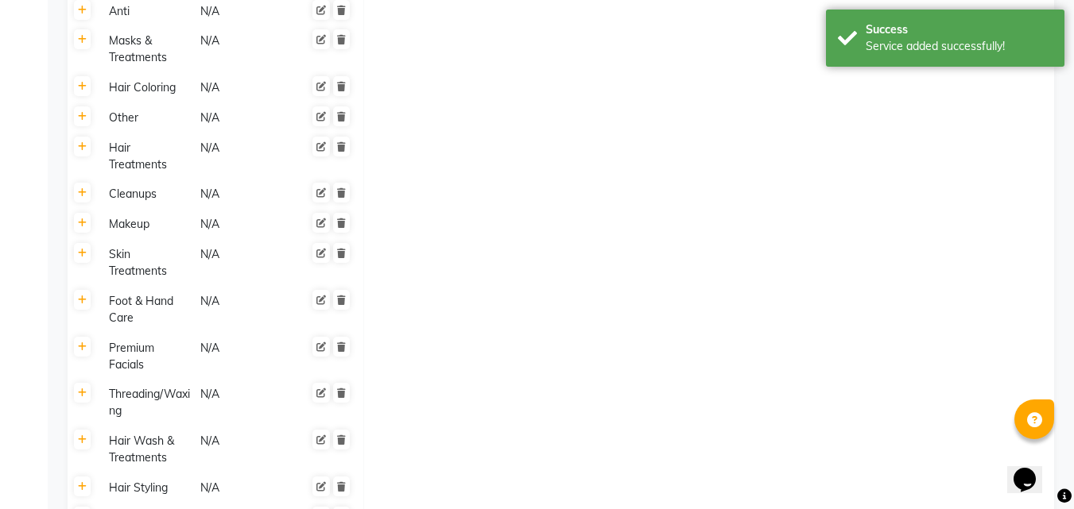
scroll to position [1902, 0]
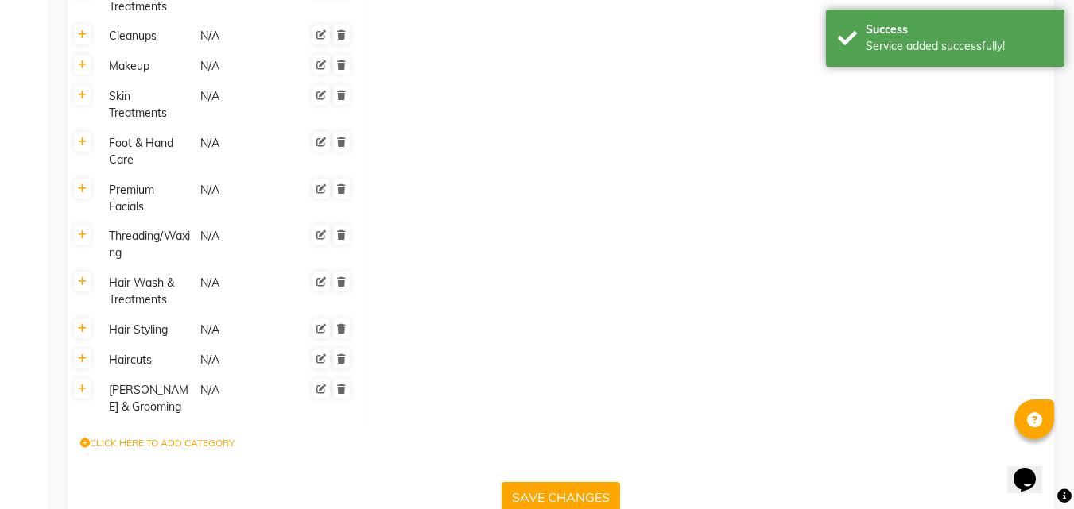
click at [551, 482] on button "SAVE CHANGES" at bounding box center [560, 497] width 118 height 30
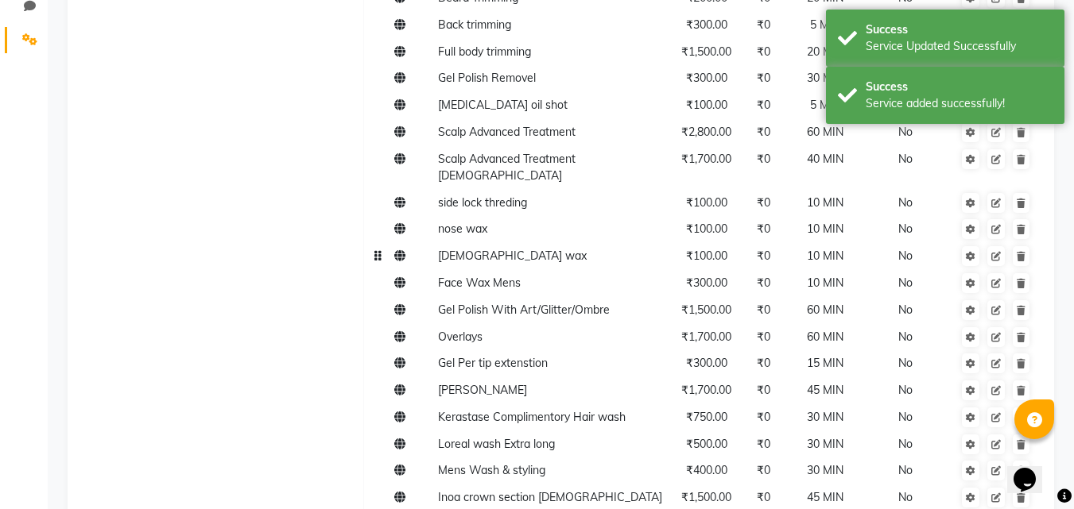
scroll to position [0, 0]
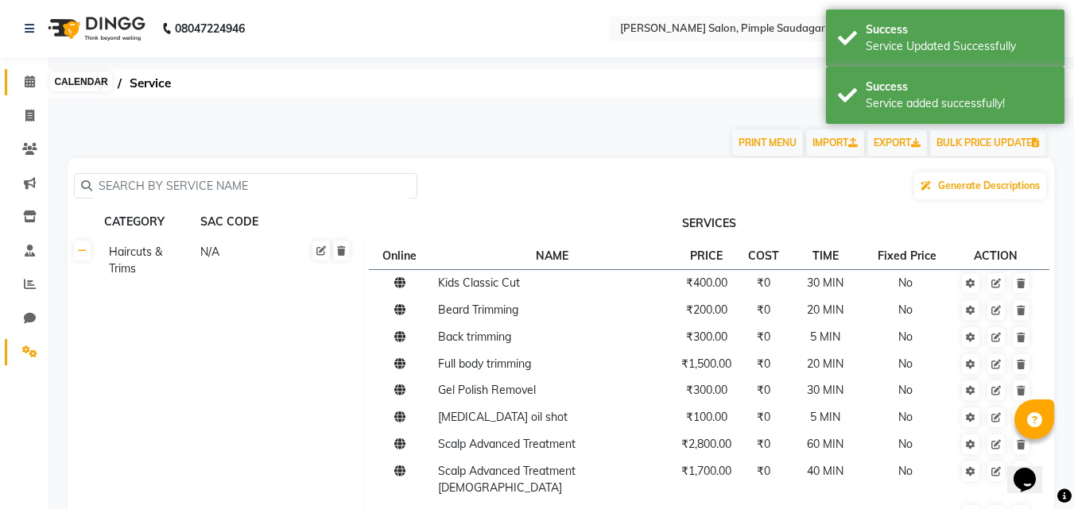
click at [23, 81] on span at bounding box center [30, 82] width 28 height 18
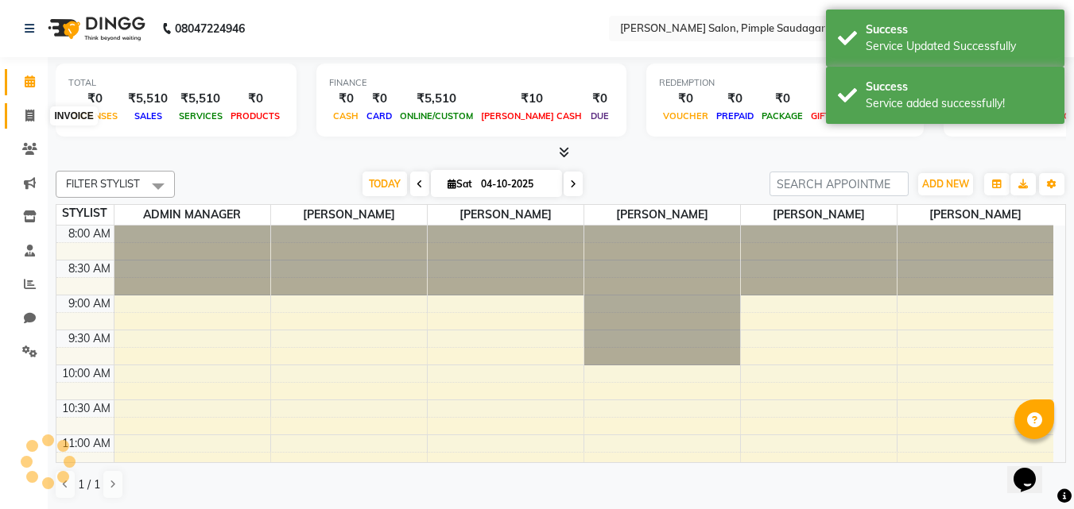
click at [33, 112] on icon at bounding box center [29, 116] width 9 height 12
select select "service"
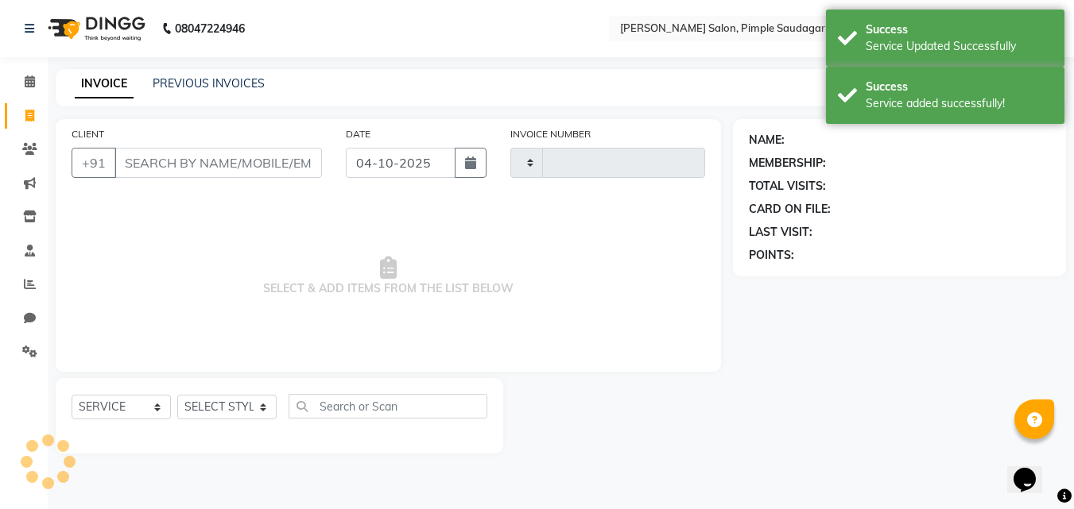
type input "0762"
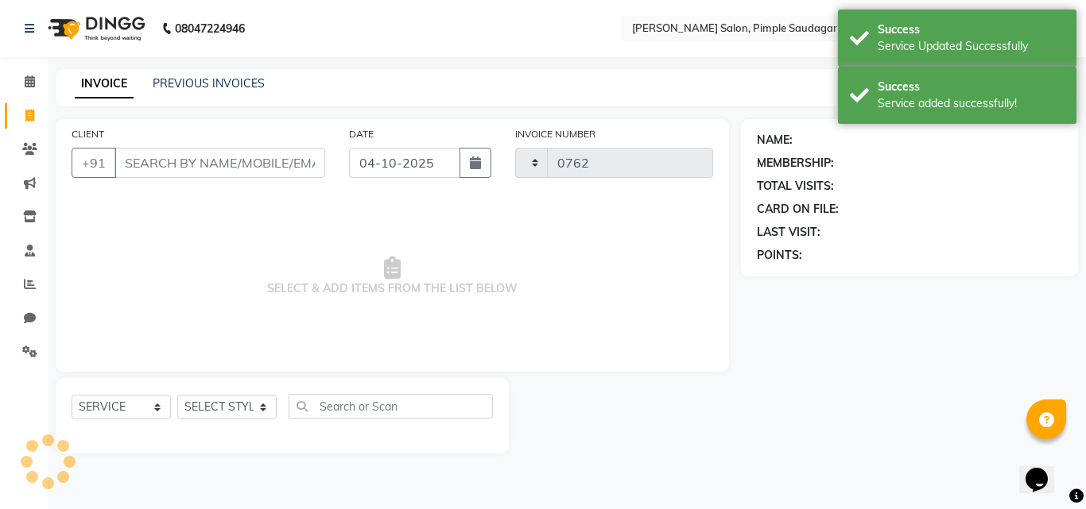
select select "7816"
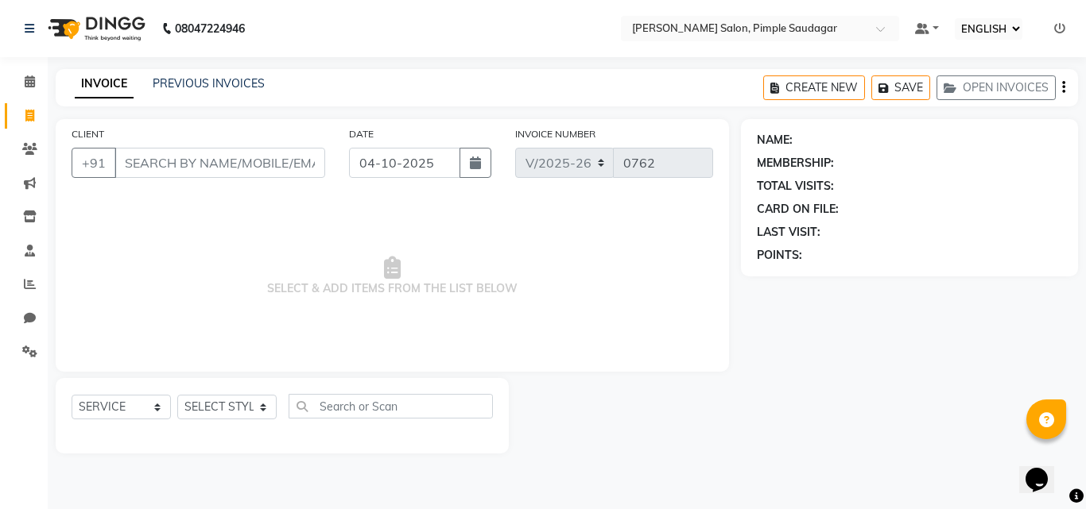
click at [176, 161] on input "CLIENT" at bounding box center [219, 163] width 211 height 30
click at [958, 87] on icon "button" at bounding box center [952, 88] width 19 height 11
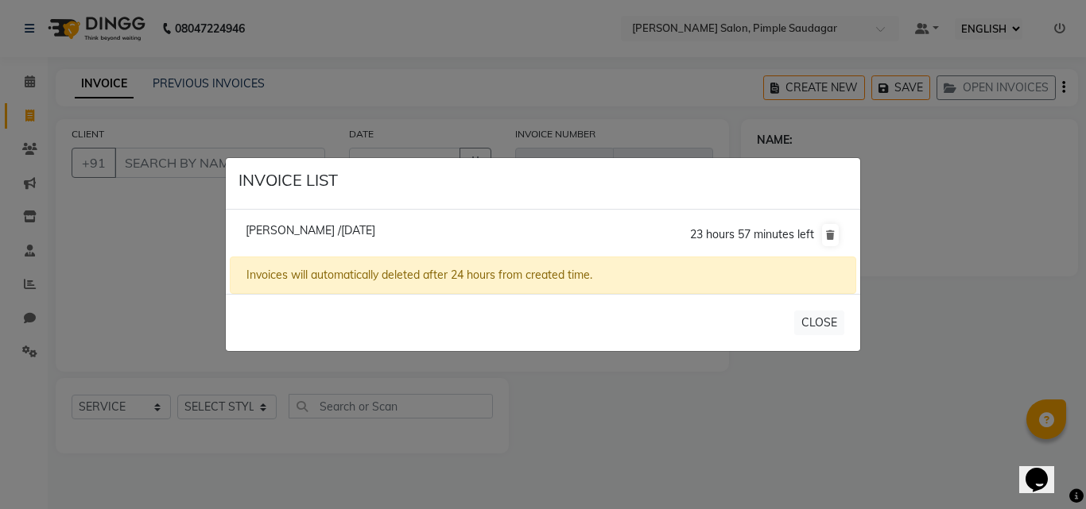
click at [342, 228] on span "[PERSON_NAME] /[DATE]" at bounding box center [311, 230] width 130 height 14
type input "9689272780"
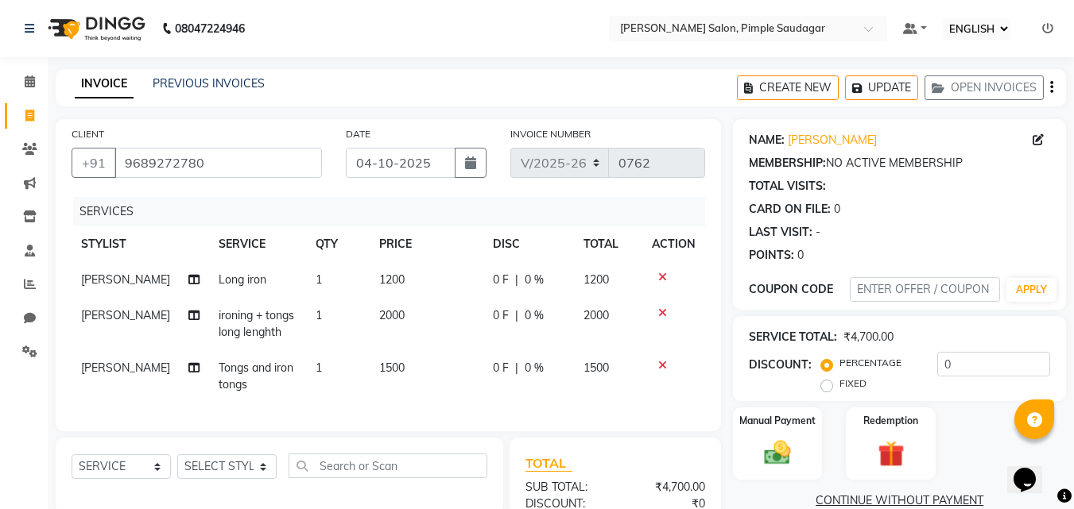
click at [666, 275] on icon at bounding box center [662, 277] width 9 height 11
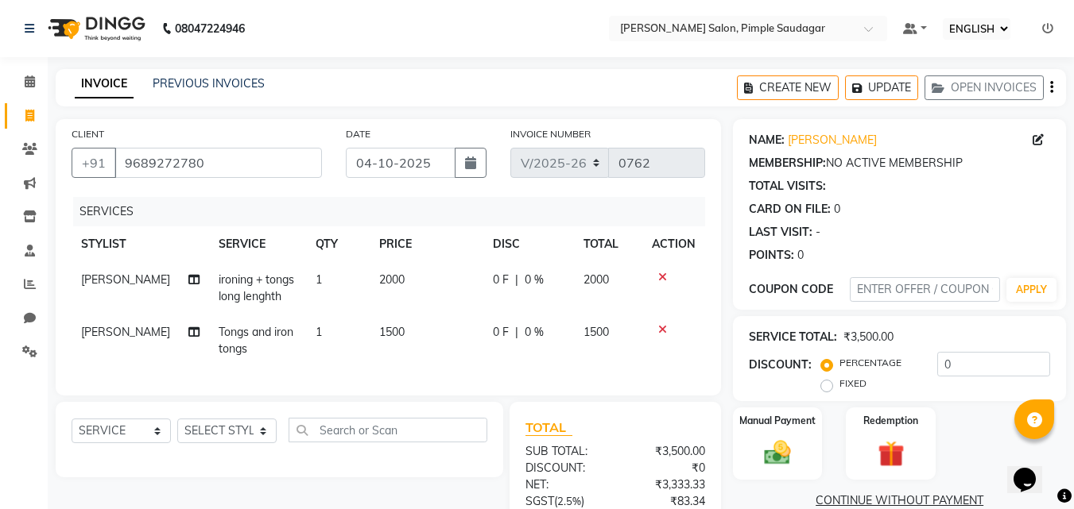
click at [664, 275] on icon at bounding box center [662, 277] width 9 height 11
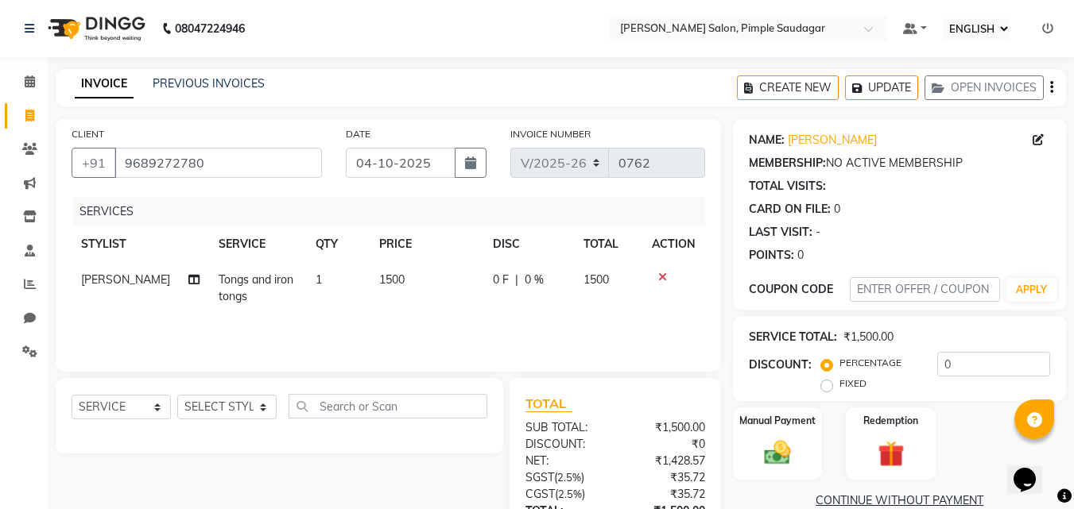
click at [664, 275] on icon at bounding box center [662, 277] width 9 height 11
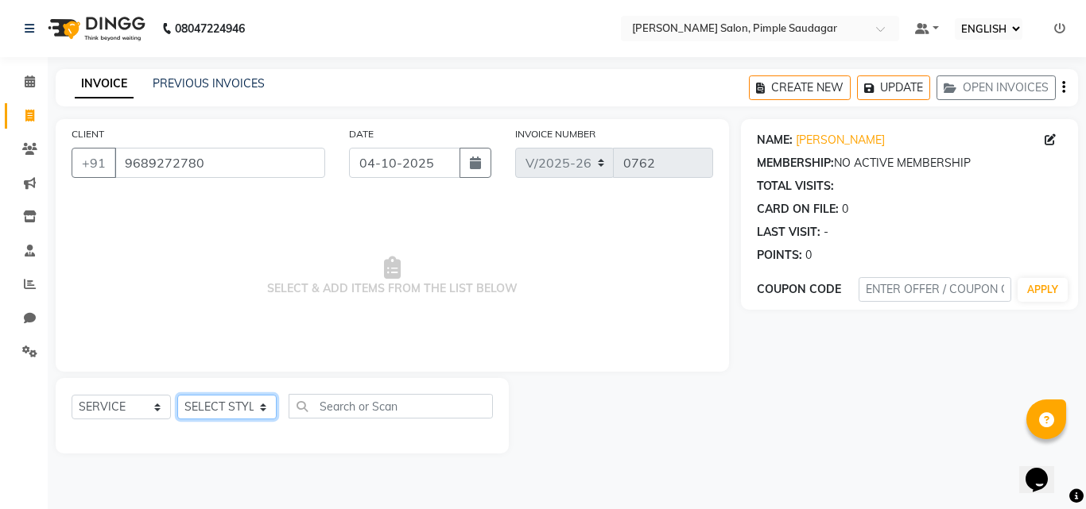
click at [218, 408] on select "SELECT STYLIST ADMIN MANAGER [PERSON_NAME] [PERSON_NAME] [PERSON_NAME] [PERSON_…" at bounding box center [226, 407] width 99 height 25
select select "62811"
click at [177, 395] on select "SELECT STYLIST ADMIN MANAGER [PERSON_NAME] [PERSON_NAME] [PERSON_NAME] [PERSON_…" at bounding box center [226, 407] width 99 height 25
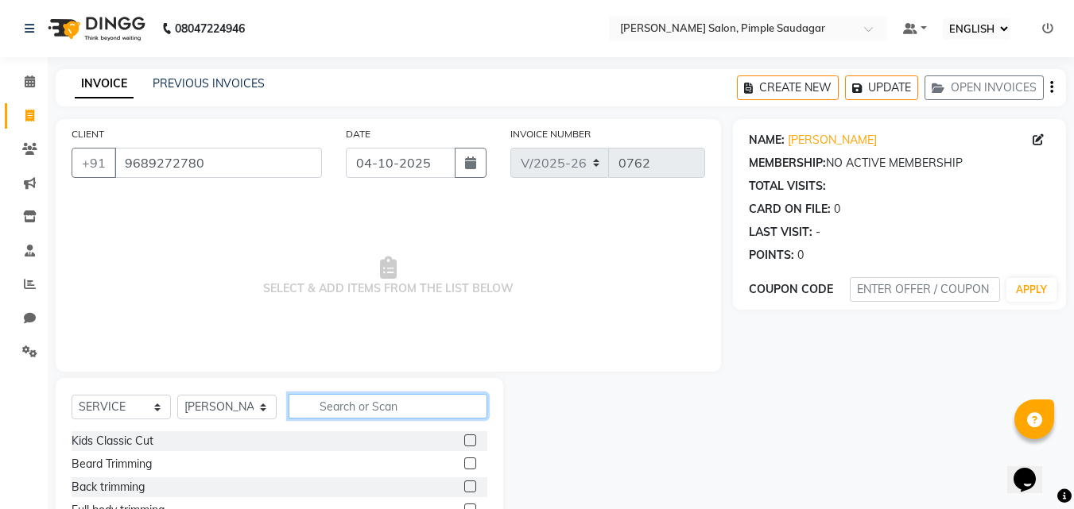
click at [339, 399] on input "text" at bounding box center [387, 406] width 199 height 25
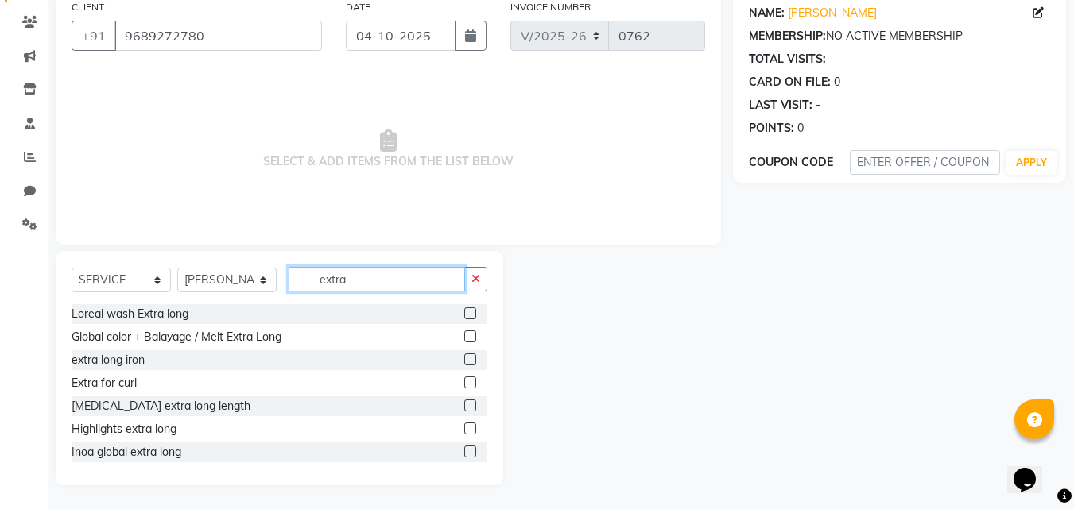
type input "extra"
click at [464, 358] on label at bounding box center [470, 360] width 12 height 12
click at [464, 358] on input "checkbox" at bounding box center [469, 360] width 10 height 10
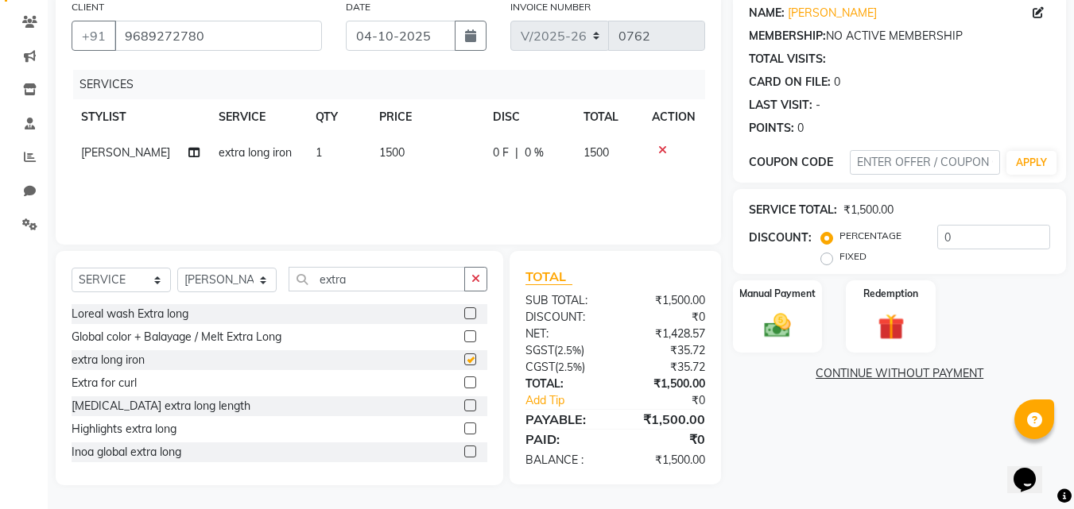
checkbox input "false"
click at [370, 285] on input "extra" at bounding box center [376, 279] width 176 height 25
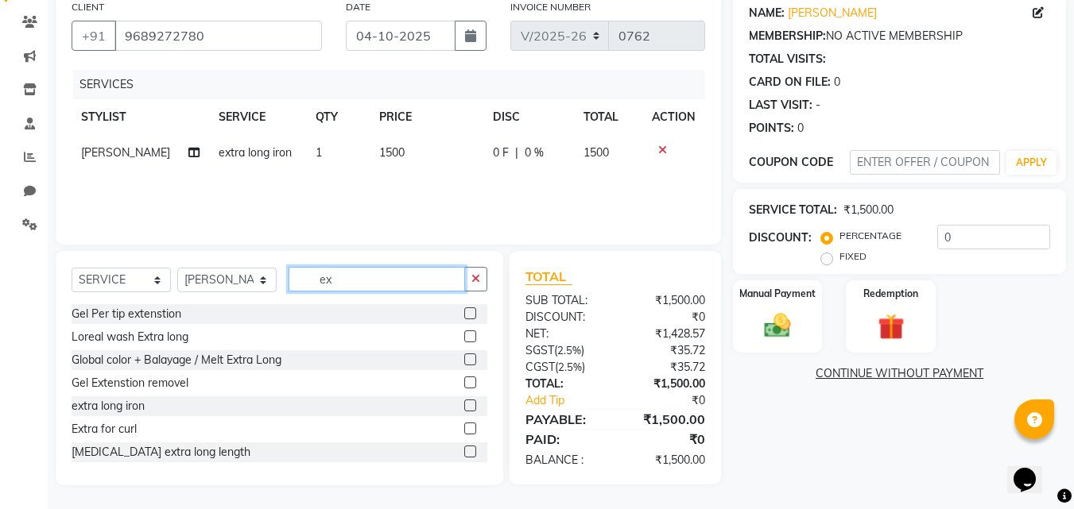
type input "e"
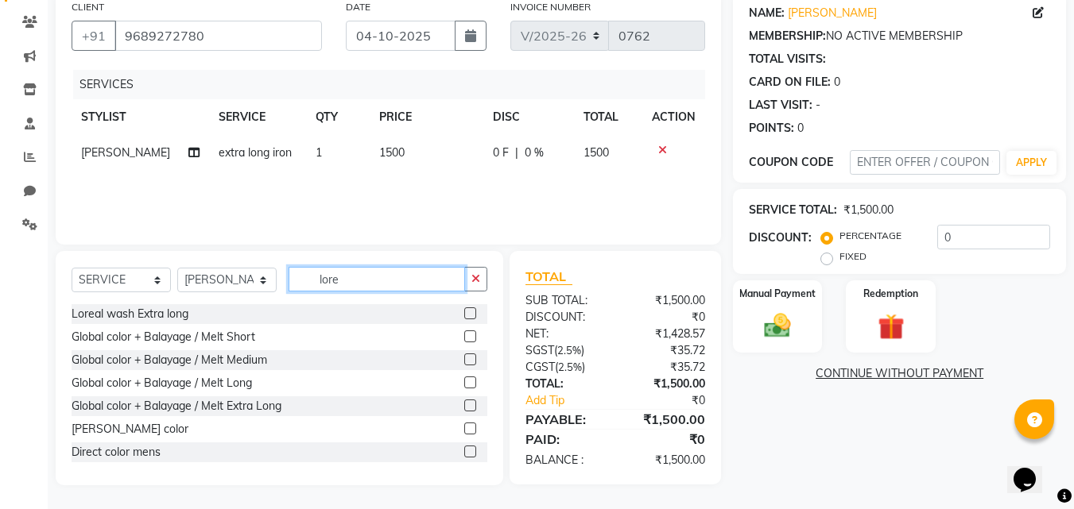
scroll to position [126, 0]
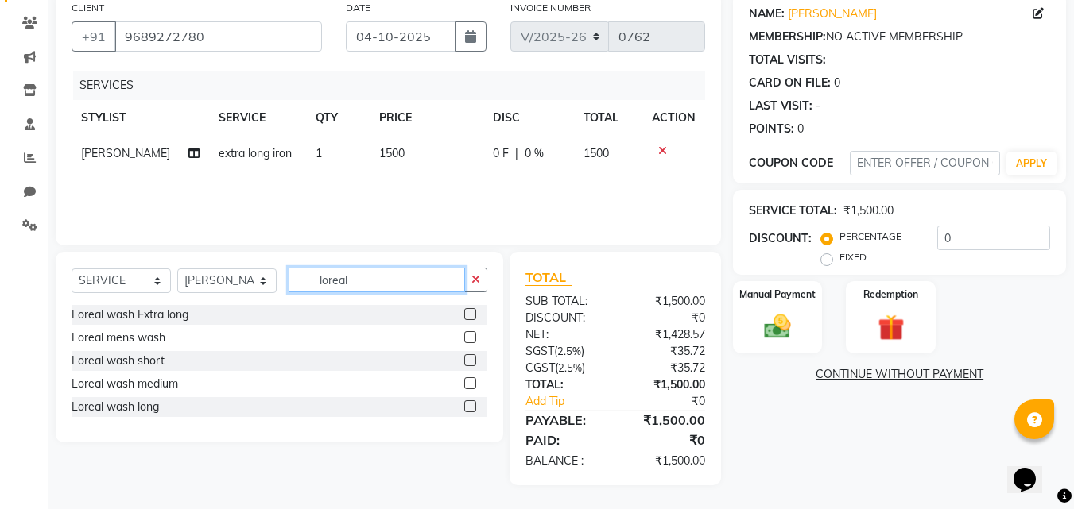
type input "loreal"
click at [477, 406] on div at bounding box center [475, 407] width 23 height 20
click at [467, 405] on label at bounding box center [470, 407] width 12 height 12
click at [467, 405] on input "checkbox" at bounding box center [469, 407] width 10 height 10
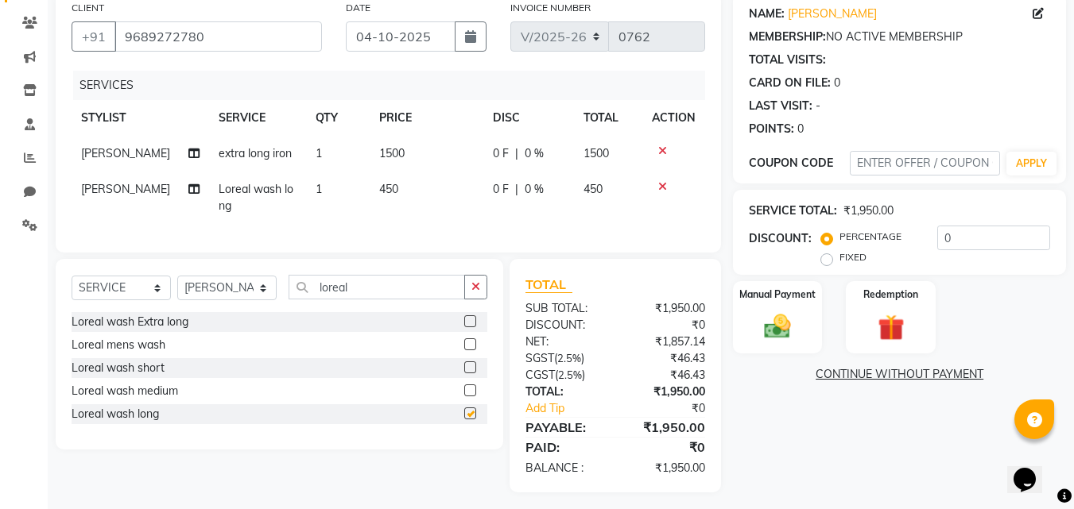
checkbox input "false"
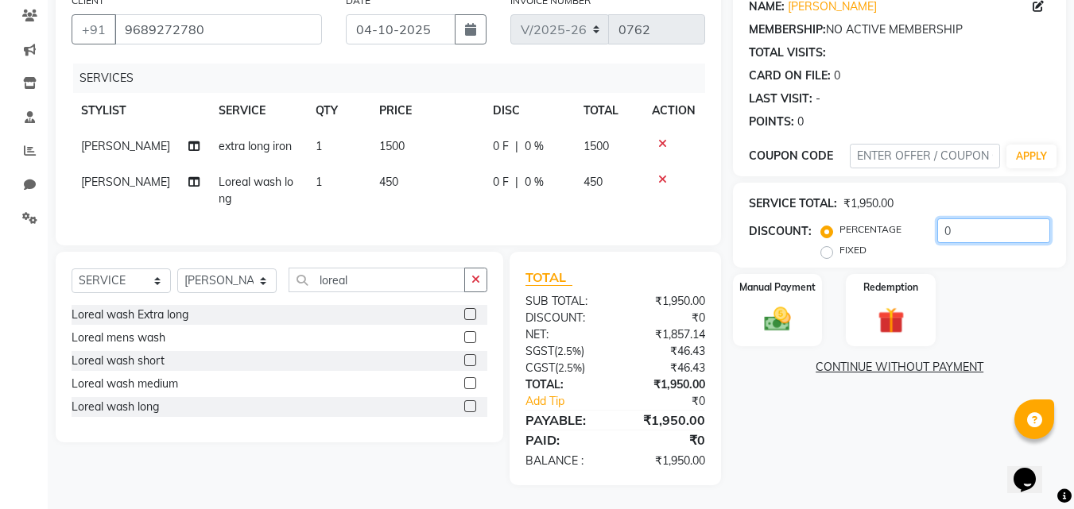
click at [991, 227] on input "0" at bounding box center [993, 231] width 113 height 25
type input "20"
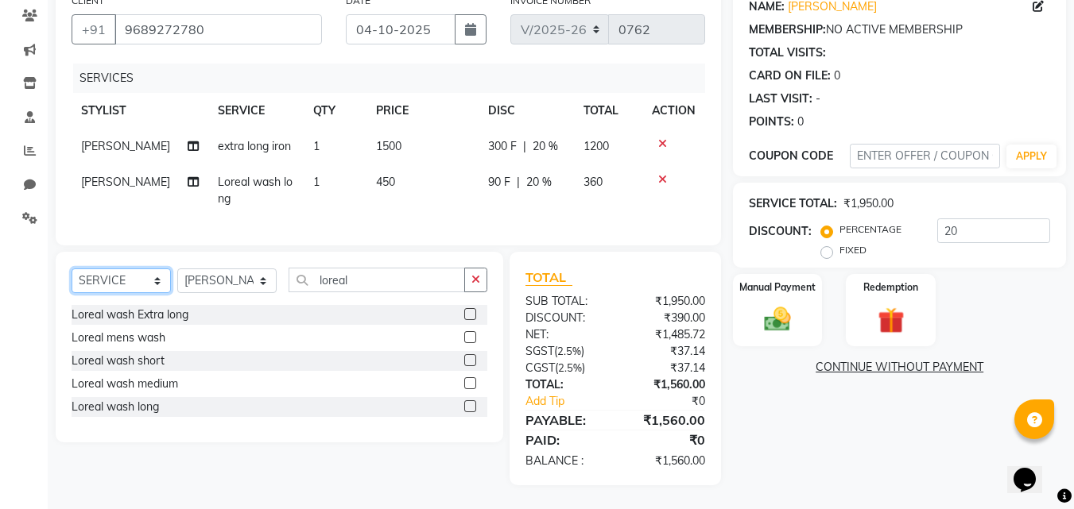
click at [104, 281] on select "SELECT SERVICE PRODUCT MEMBERSHIP PACKAGE VOUCHER PREPAID GIFT CARD" at bounding box center [121, 281] width 99 height 25
click at [72, 269] on select "SELECT SERVICE PRODUCT MEMBERSHIP PACKAGE VOUCHER PREPAID GIFT CARD" at bounding box center [121, 281] width 99 height 25
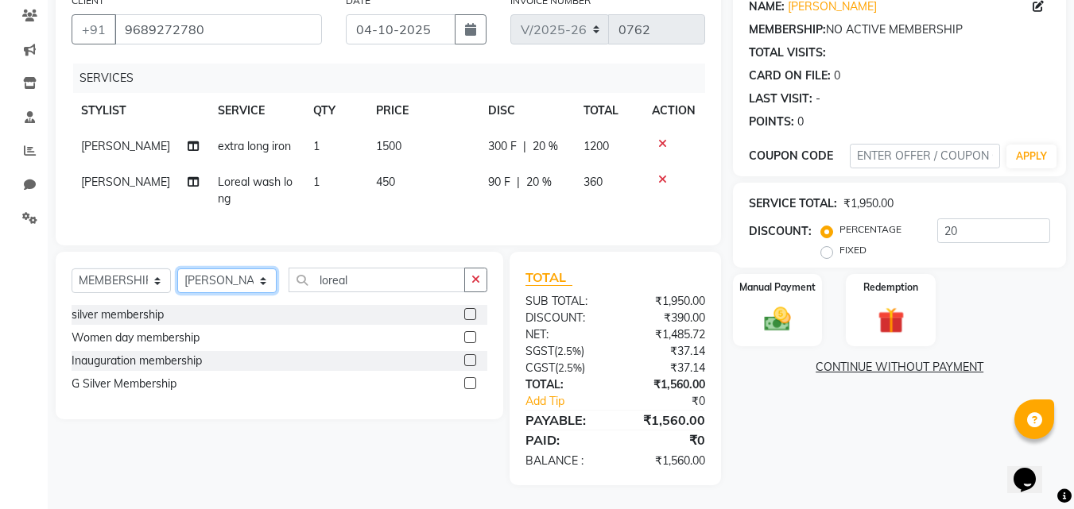
click at [211, 284] on select "SELECT STYLIST ADMIN MANAGER [PERSON_NAME] [PERSON_NAME] [PERSON_NAME] [PERSON_…" at bounding box center [226, 281] width 99 height 25
click at [100, 354] on div "Inauguration membership" at bounding box center [137, 361] width 130 height 17
select select "select"
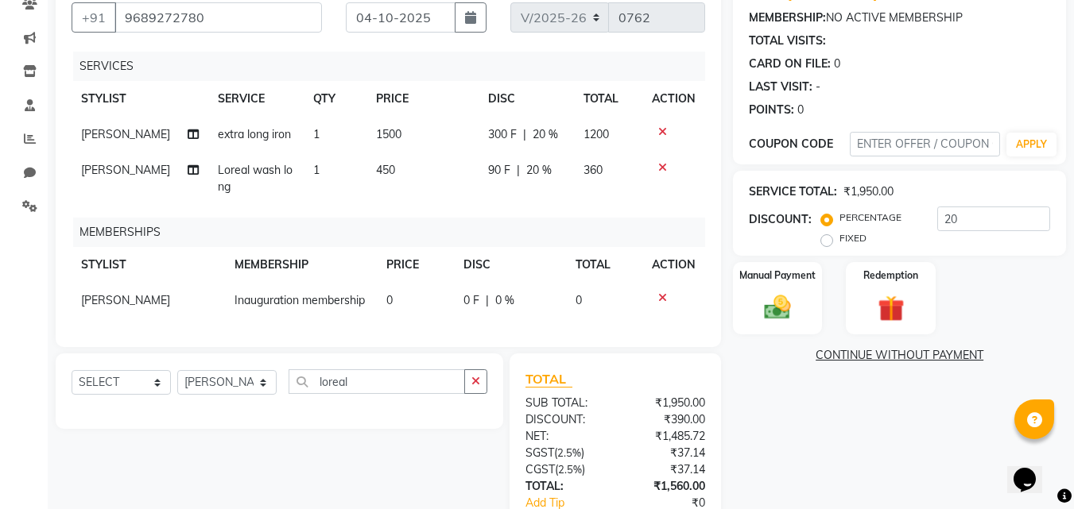
scroll to position [259, 0]
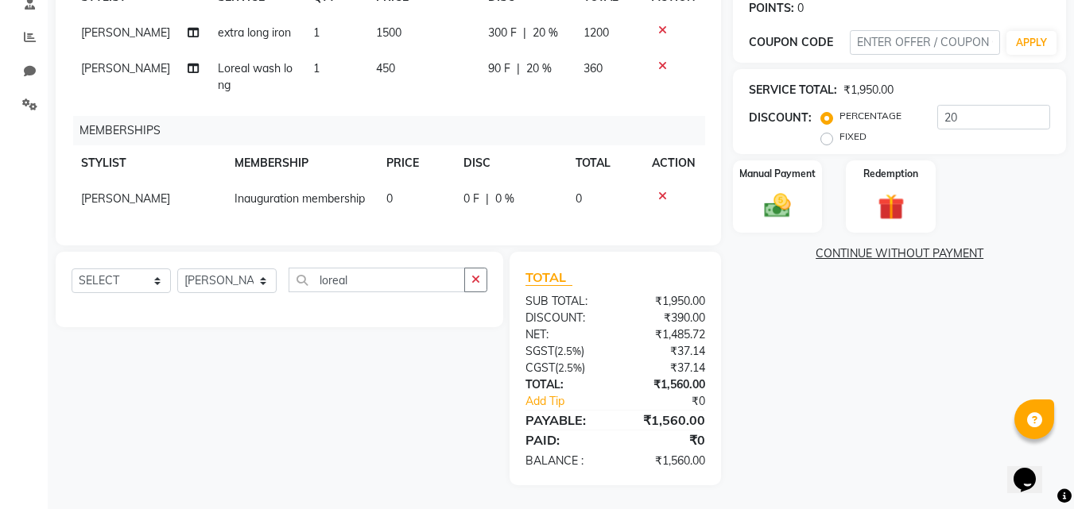
click at [119, 192] on span "[PERSON_NAME]" at bounding box center [125, 199] width 89 height 14
select select "62811"
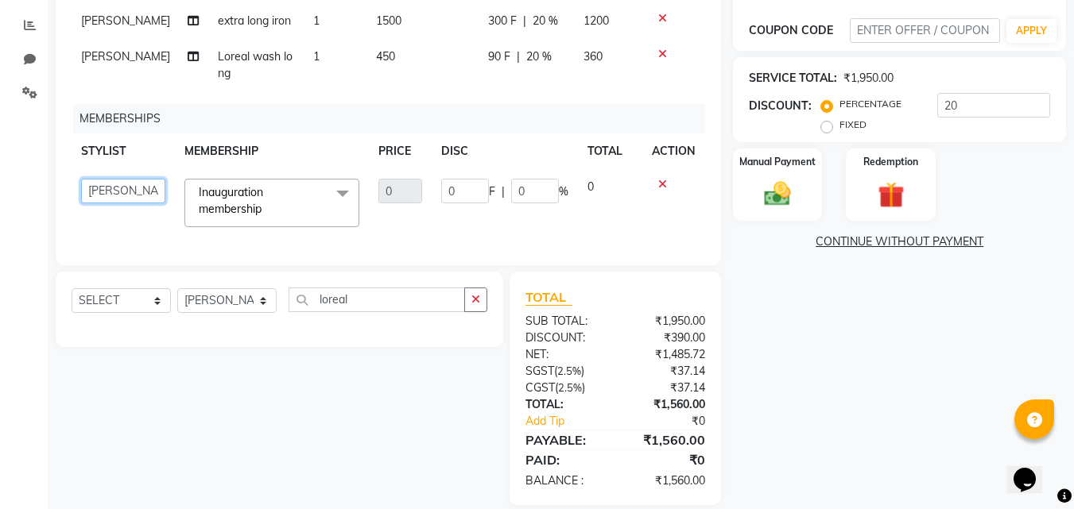
click at [119, 197] on select "ADMIN MANAGER [PERSON_NAME] [PERSON_NAME] [PERSON_NAME] [PERSON_NAME] [PERSON_N…" at bounding box center [123, 191] width 84 height 25
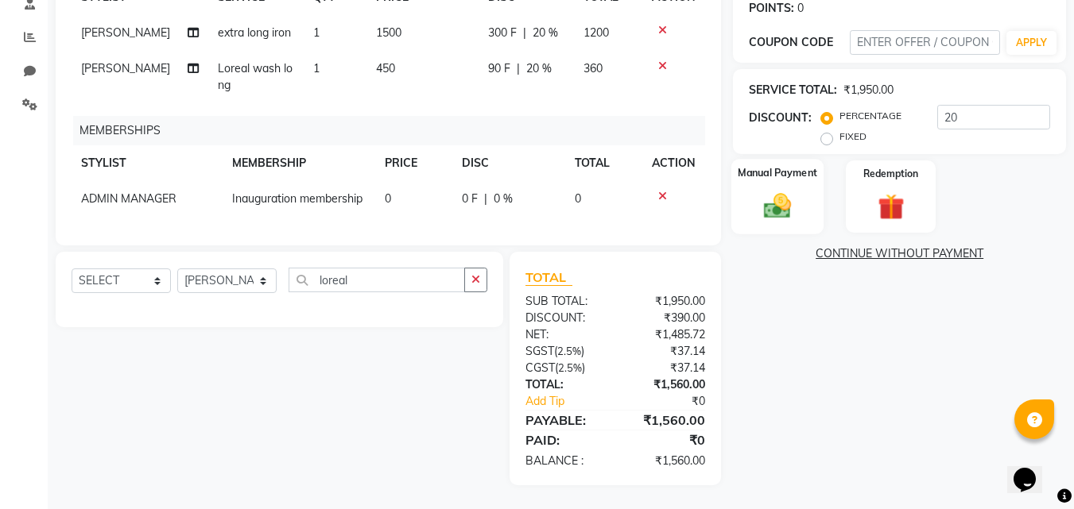
click at [750, 196] on div "Manual Payment" at bounding box center [777, 197] width 93 height 76
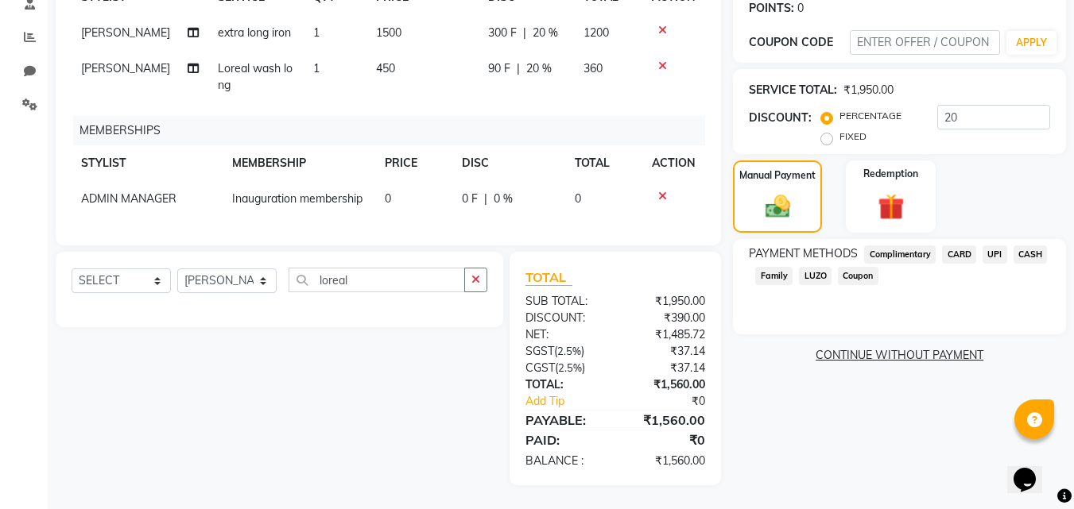
click at [998, 246] on span "UPI" at bounding box center [994, 255] width 25 height 18
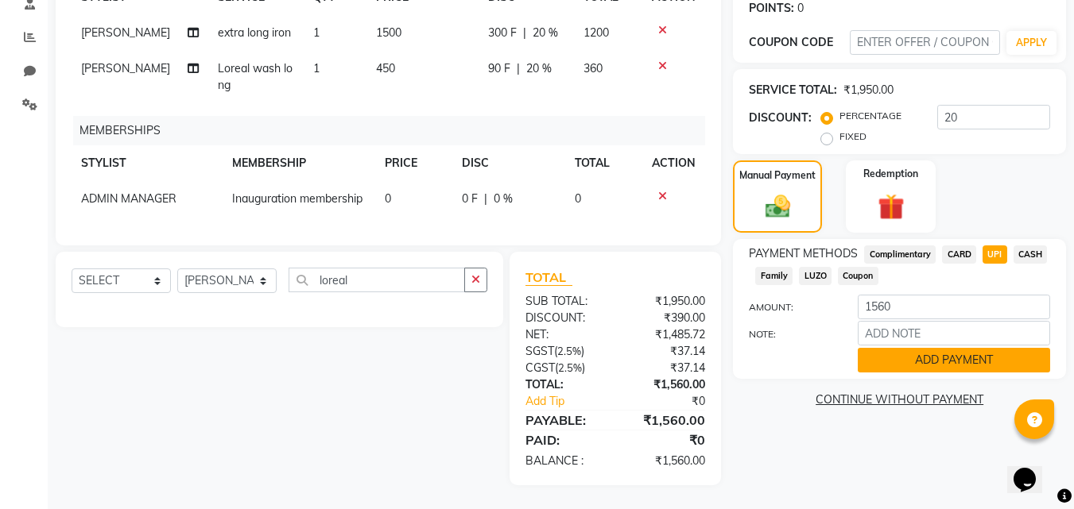
click at [908, 351] on button "ADD PAYMENT" at bounding box center [954, 360] width 192 height 25
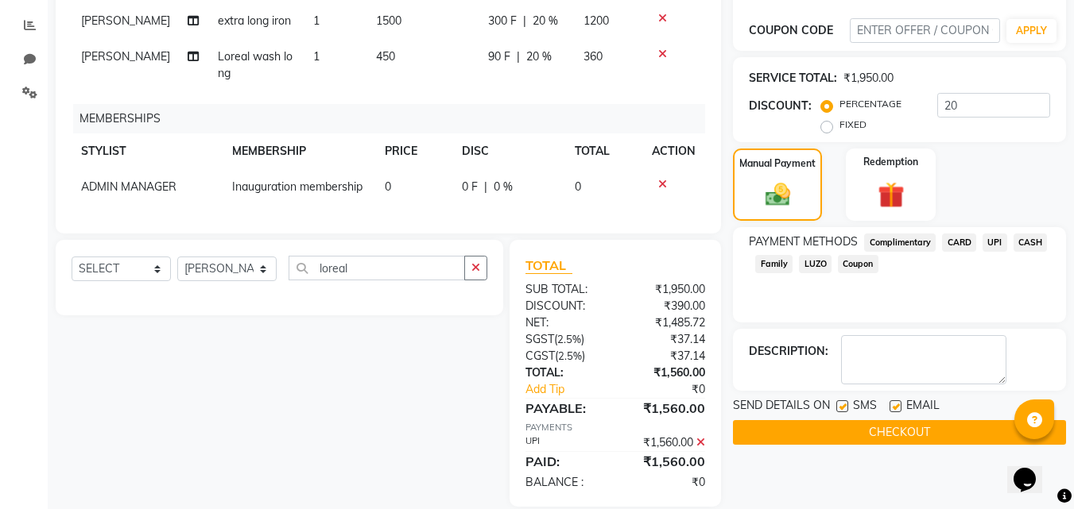
click at [911, 425] on button "CHECKOUT" at bounding box center [899, 432] width 333 height 25
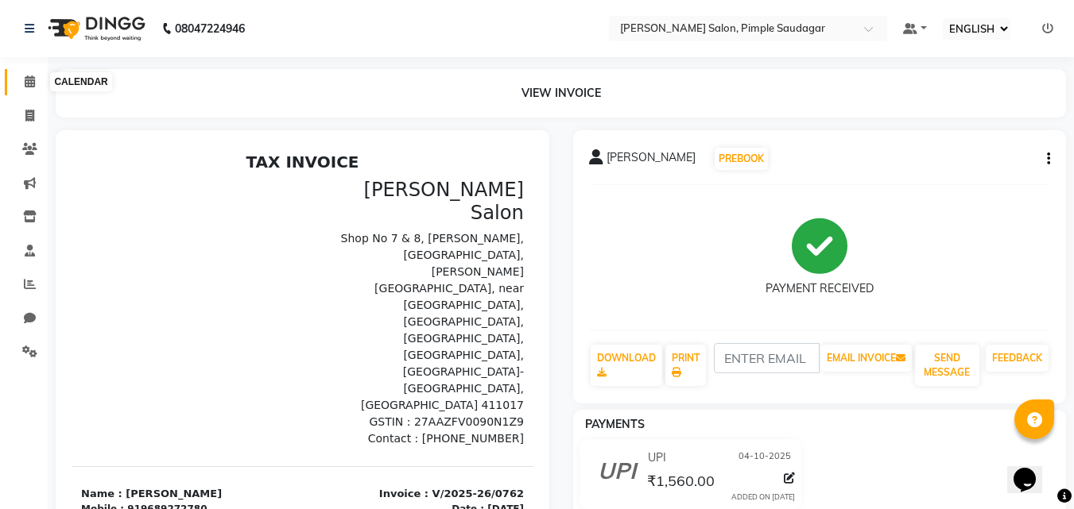
click at [37, 76] on span at bounding box center [30, 82] width 28 height 18
